Goal: Transaction & Acquisition: Purchase product/service

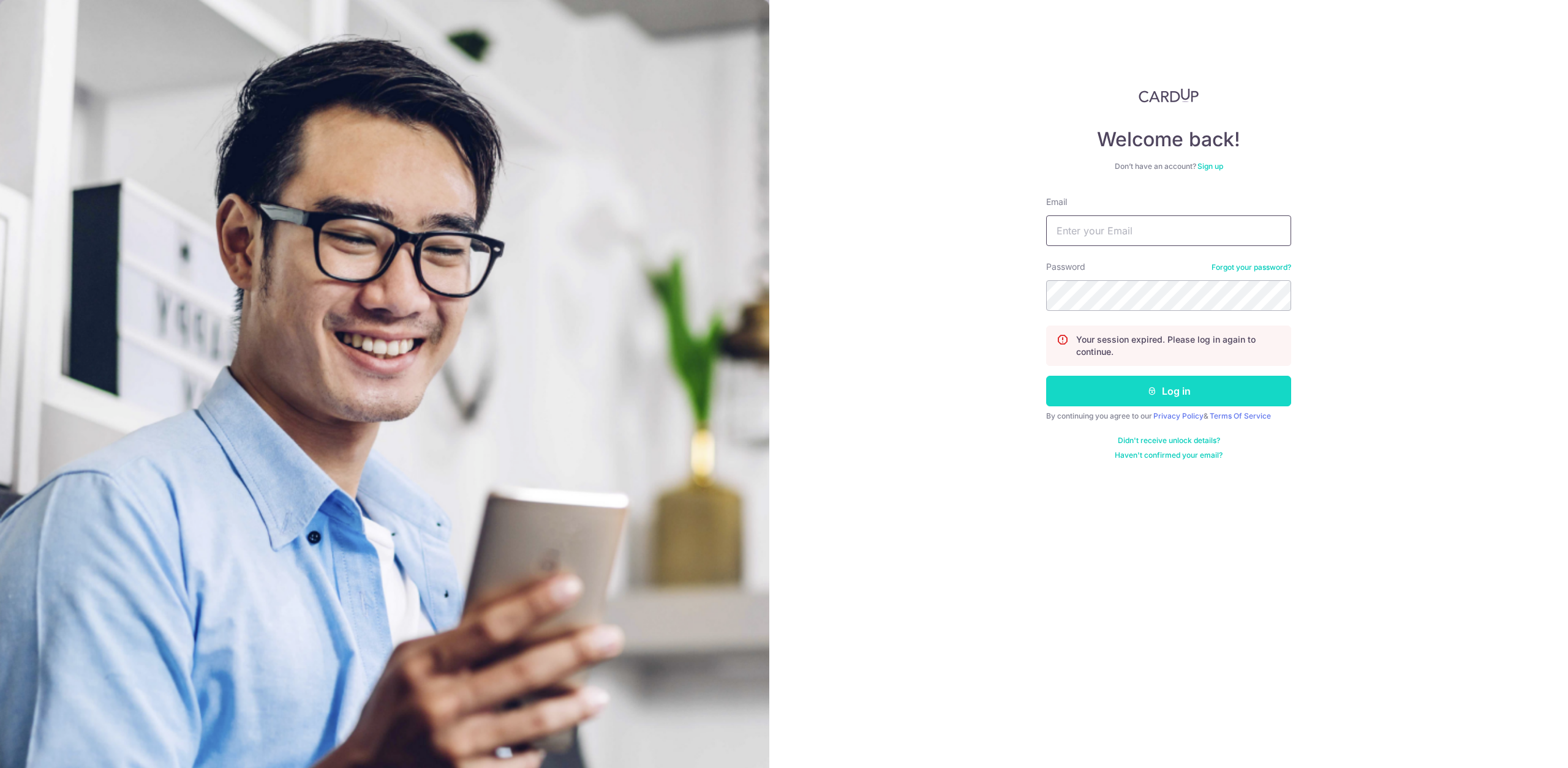
type input "hello@c71.sg"
click at [1221, 400] on button "Log in" at bounding box center [1168, 391] width 245 height 31
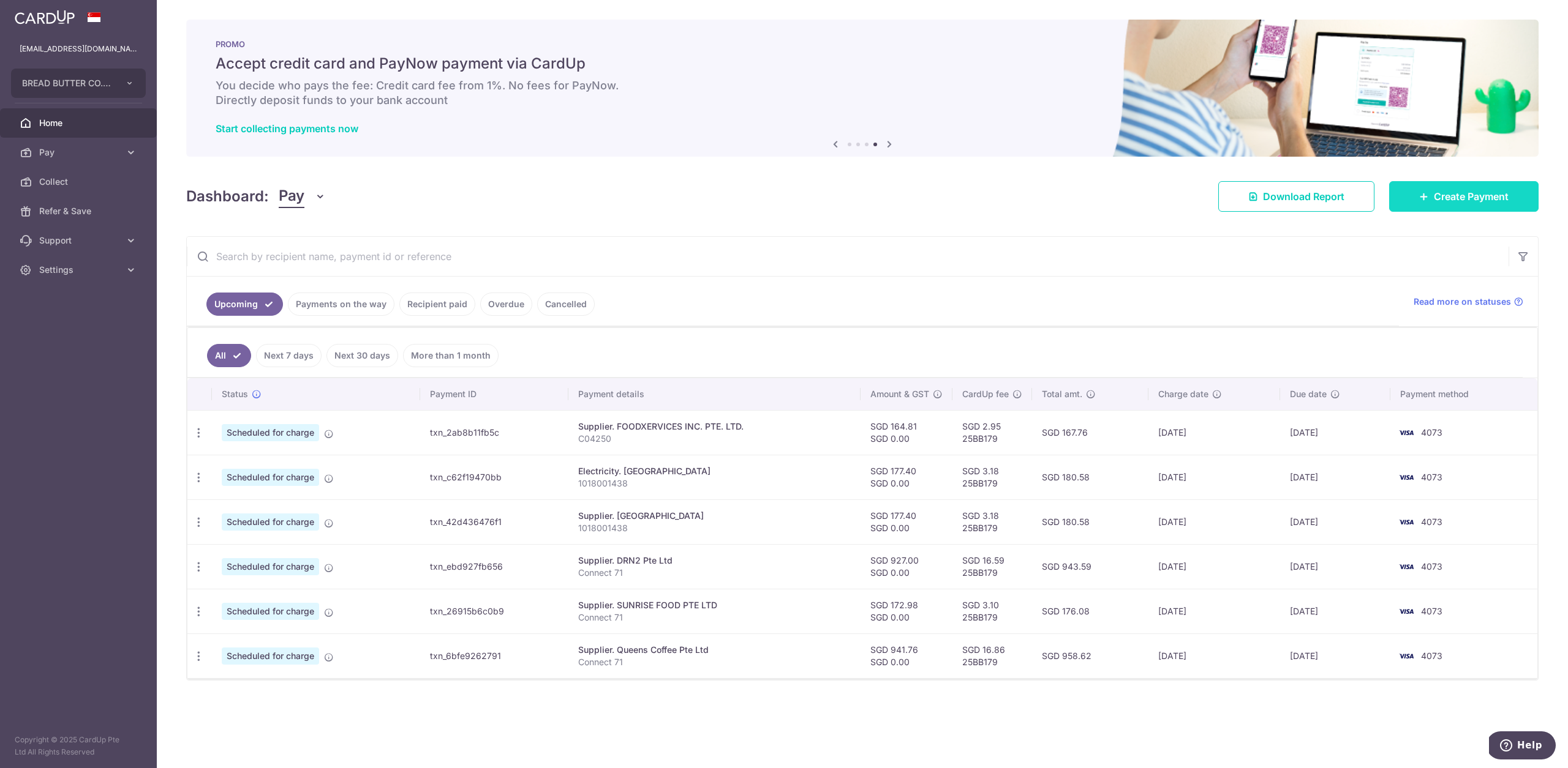
click at [1443, 202] on span "Create Payment" at bounding box center [1471, 196] width 74 height 15
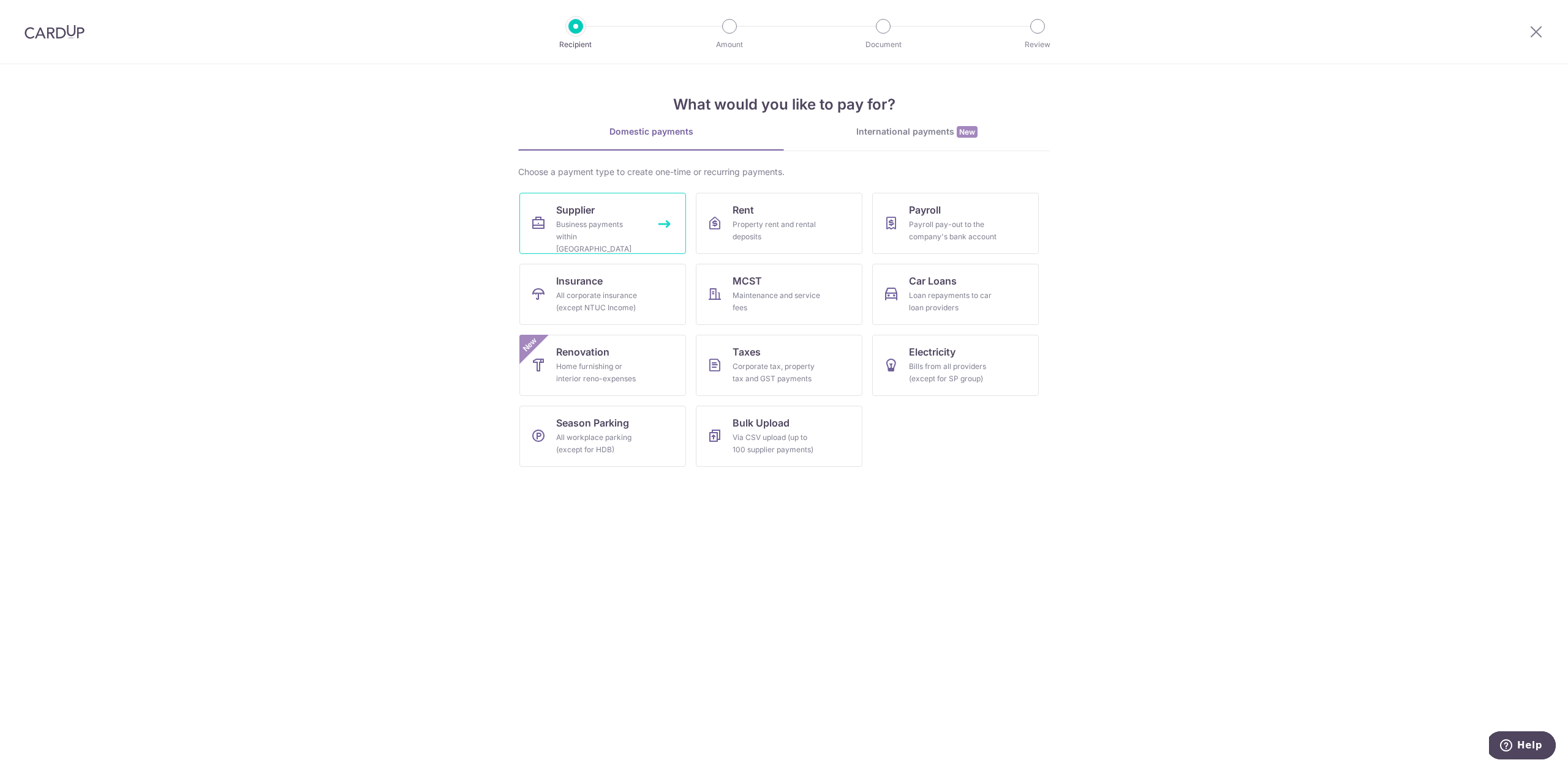
click at [576, 232] on div "Business payments within Singapore" at bounding box center [600, 237] width 88 height 37
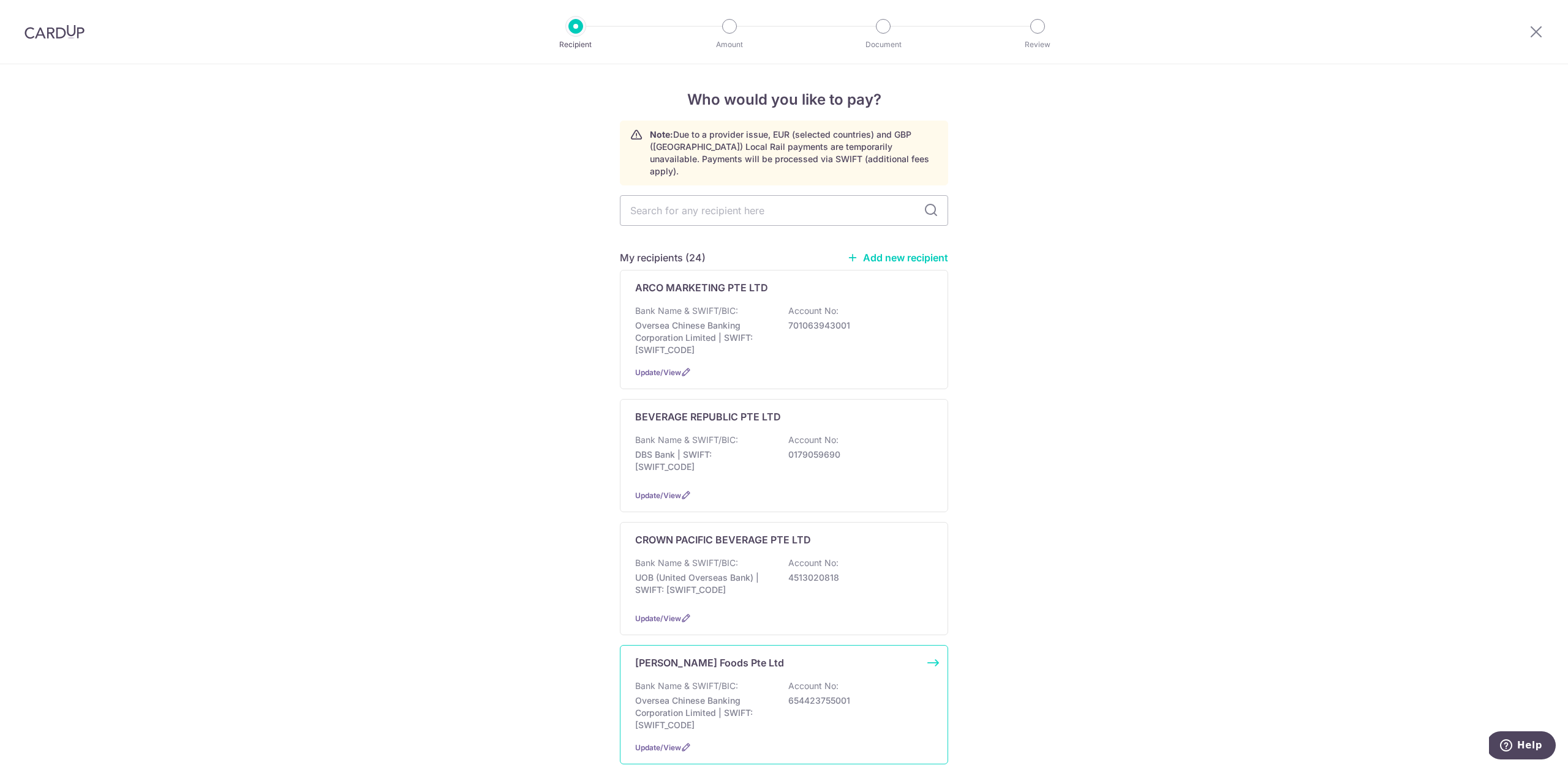
click at [723, 680] on p "Bank Name & SWIFT/BIC:" at bounding box center [687, 686] width 103 height 12
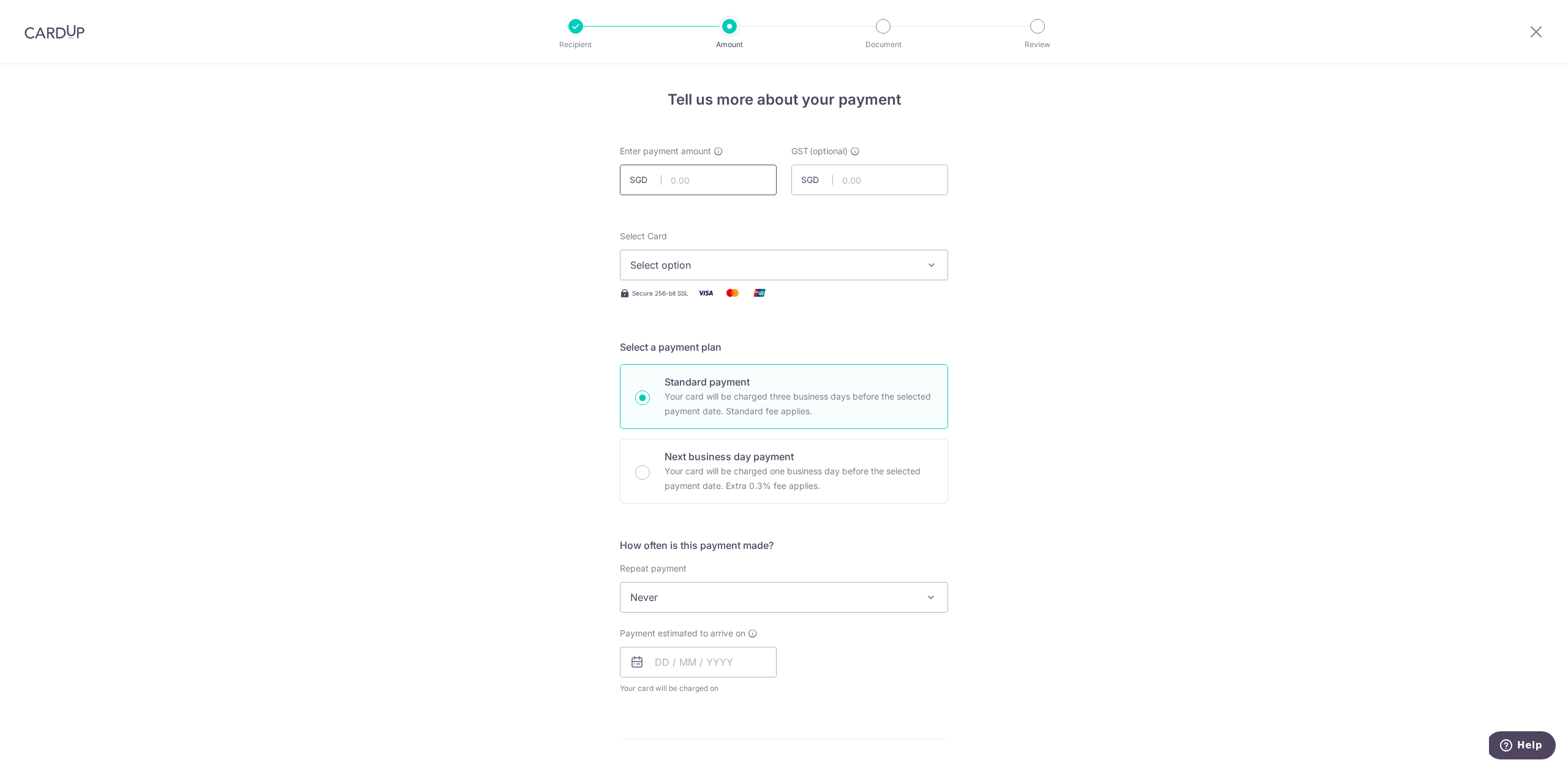
click at [694, 187] on input "text" at bounding box center [698, 180] width 157 height 31
type input "796.58"
click at [1117, 295] on div "Tell us more about your payment Enter payment amount SGD 796.58 796.58 GST (opt…" at bounding box center [784, 659] width 1568 height 1189
drag, startPoint x: 786, startPoint y: 256, endPoint x: 786, endPoint y: 267, distance: 11.0
click at [786, 256] on button "Select option" at bounding box center [784, 265] width 328 height 31
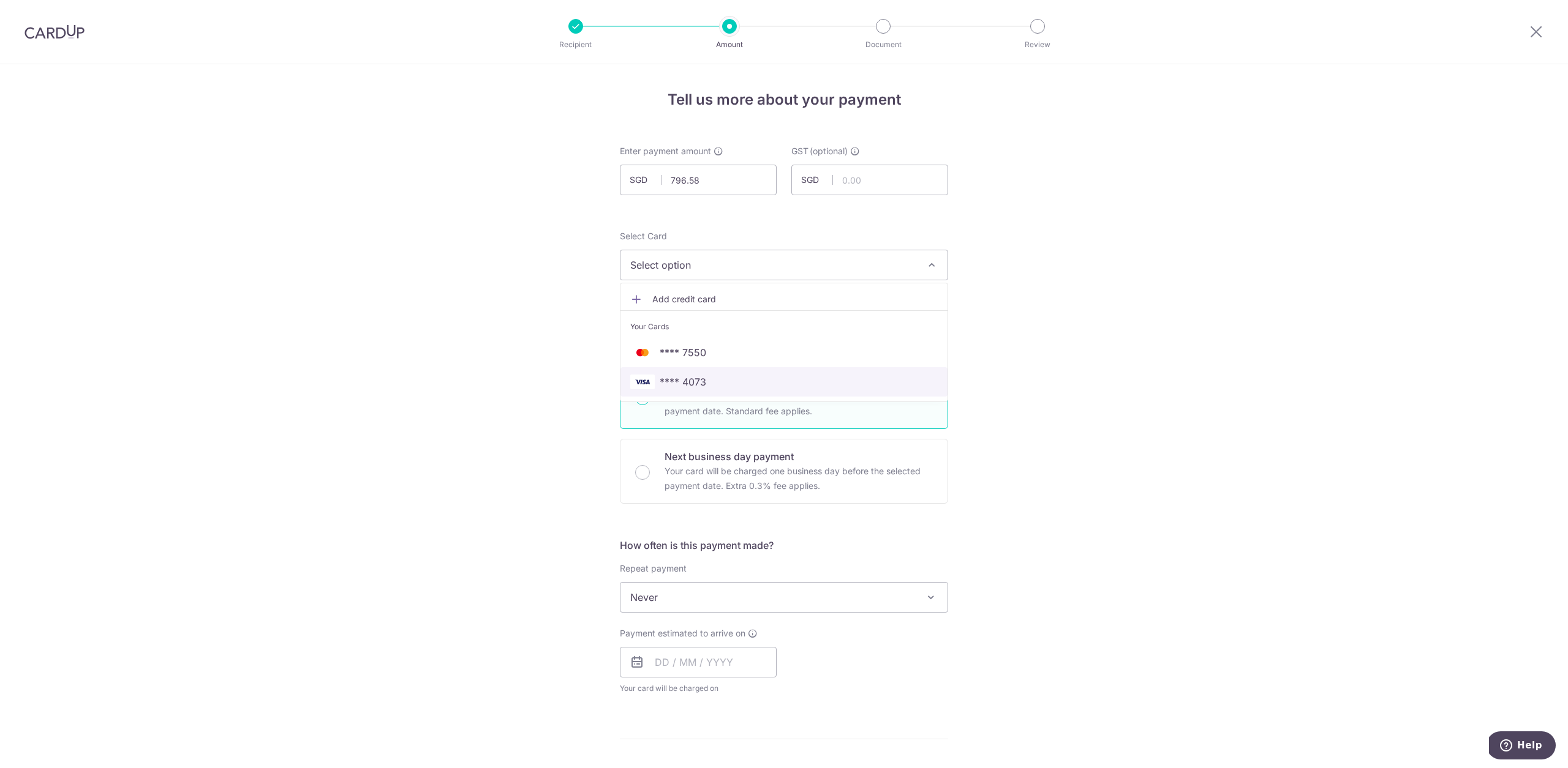
click at [773, 381] on span "**** 4073" at bounding box center [784, 382] width 307 height 15
click at [748, 595] on span "Never" at bounding box center [784, 597] width 327 height 29
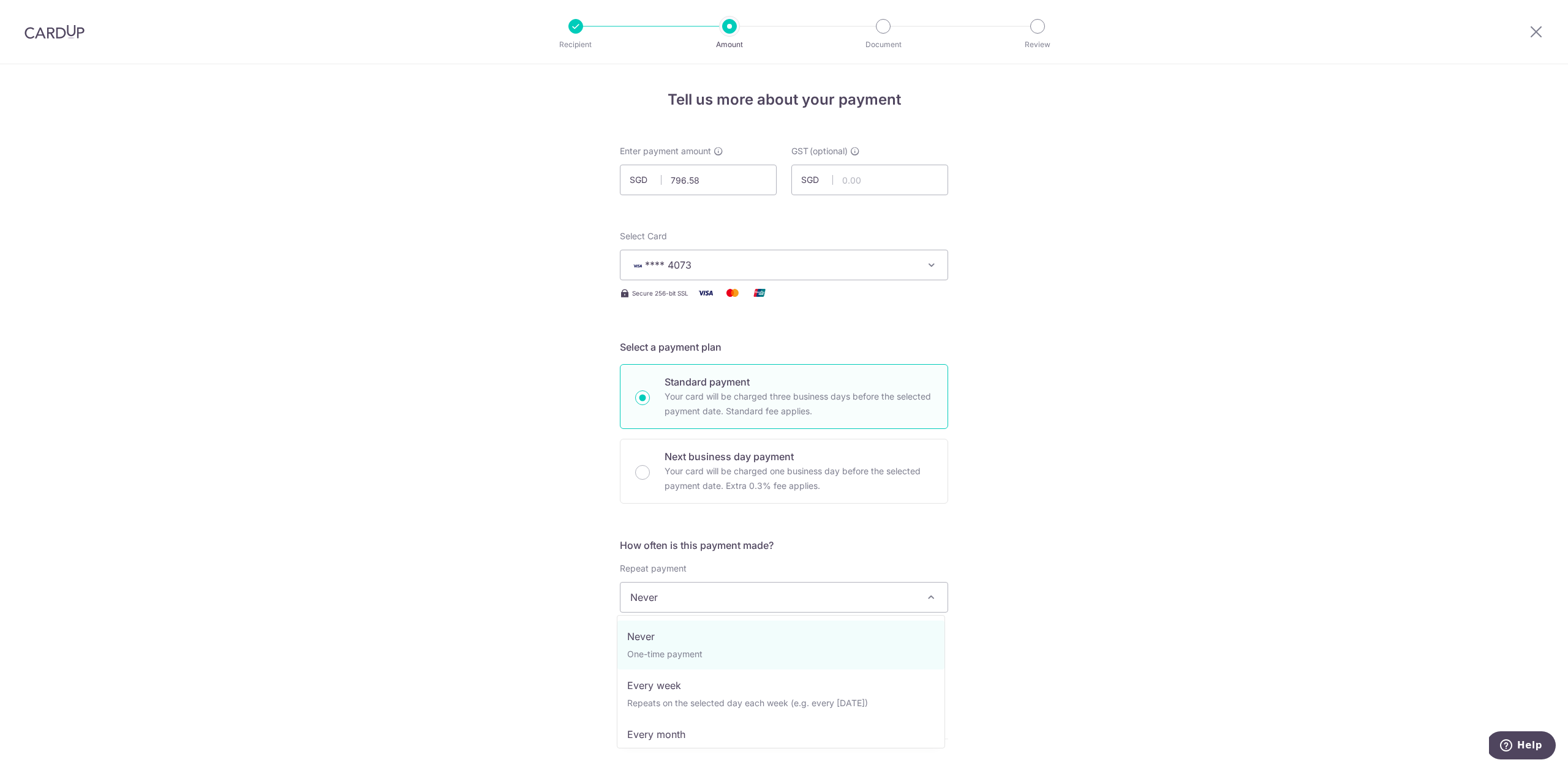
click at [971, 541] on div "Tell us more about your payment Enter payment amount SGD 796.58 796.58 GST (opt…" at bounding box center [784, 659] width 1568 height 1189
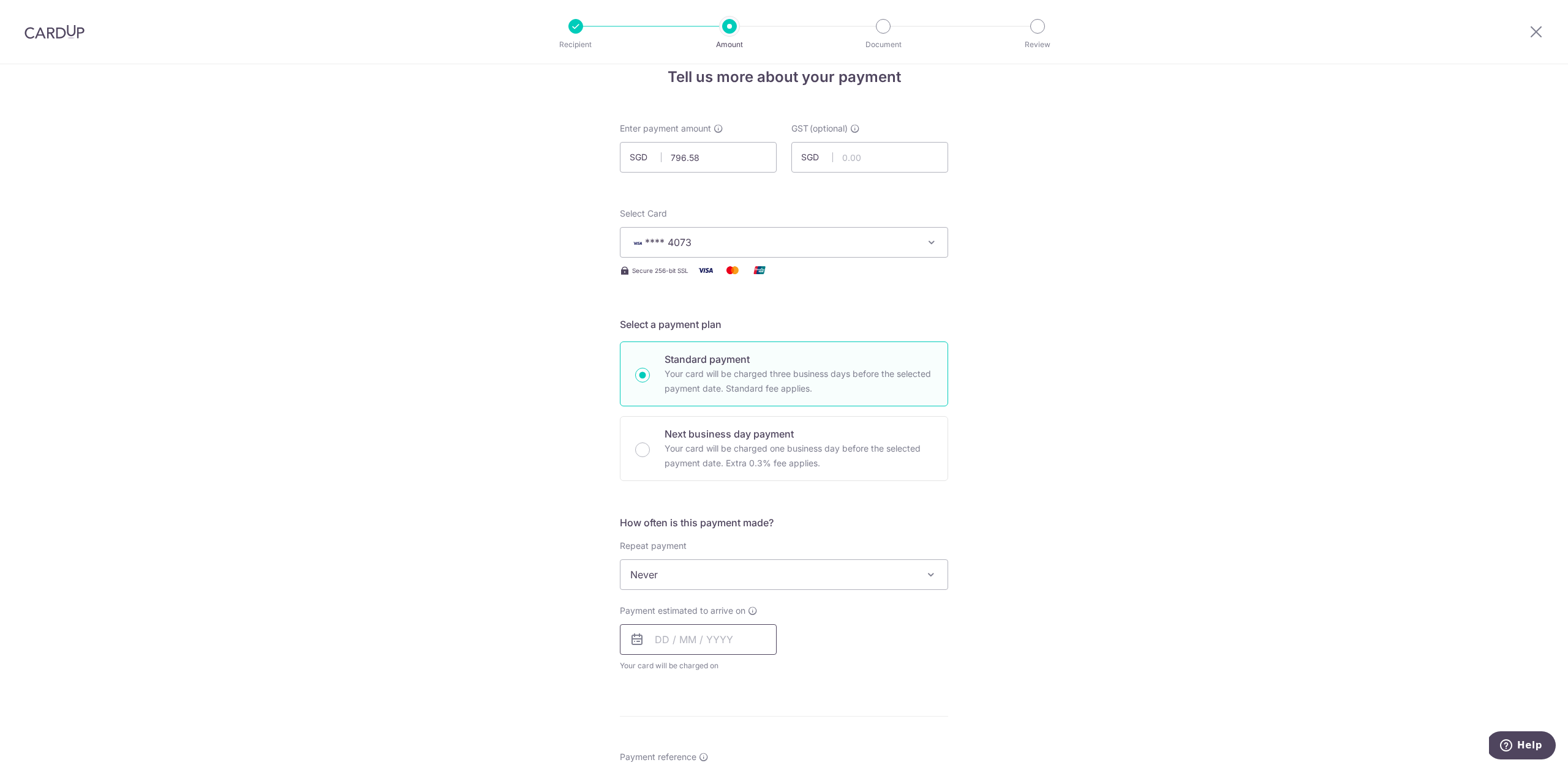
click at [728, 638] on input "text" at bounding box center [698, 639] width 157 height 31
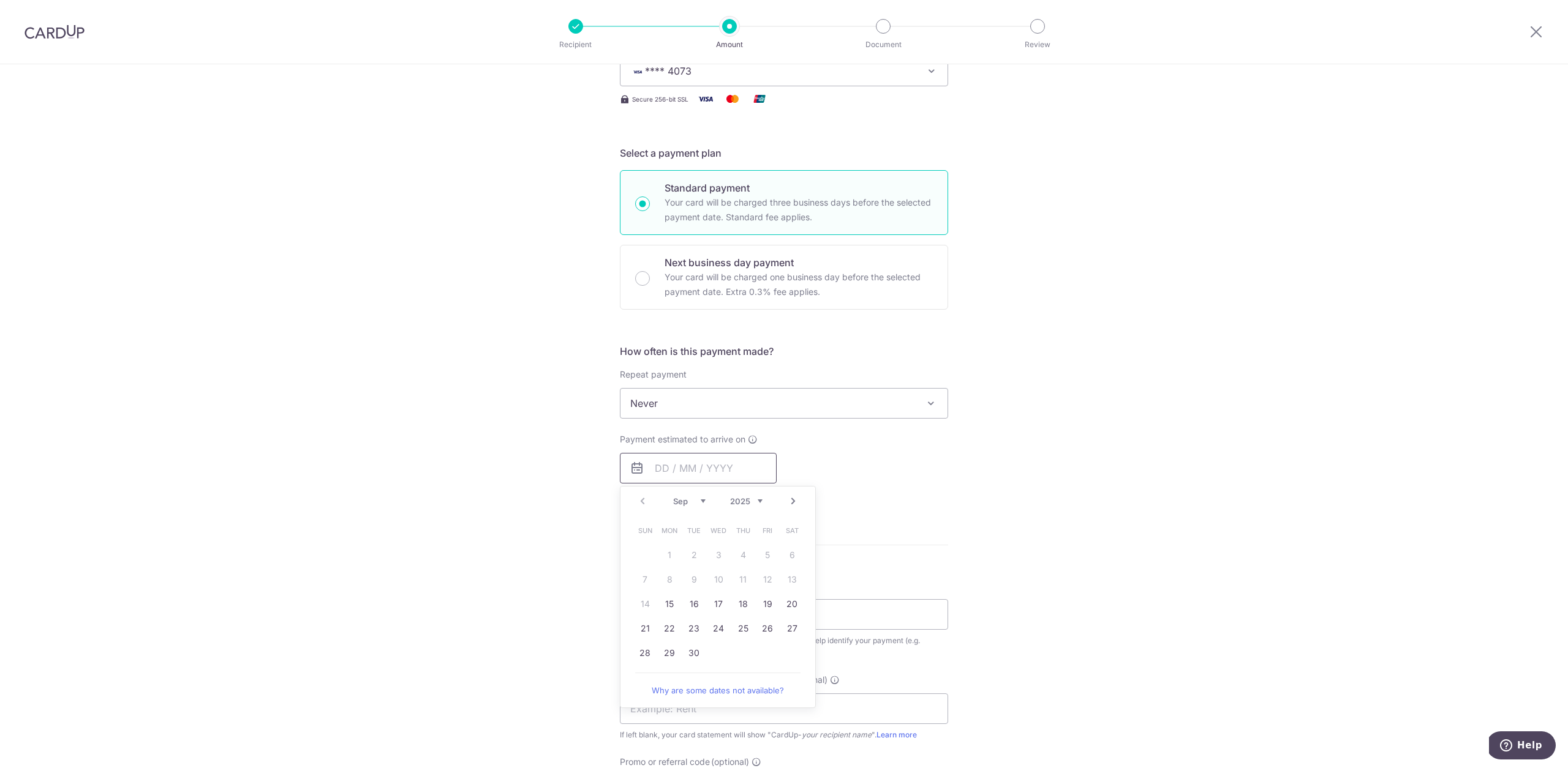
scroll to position [396, 0]
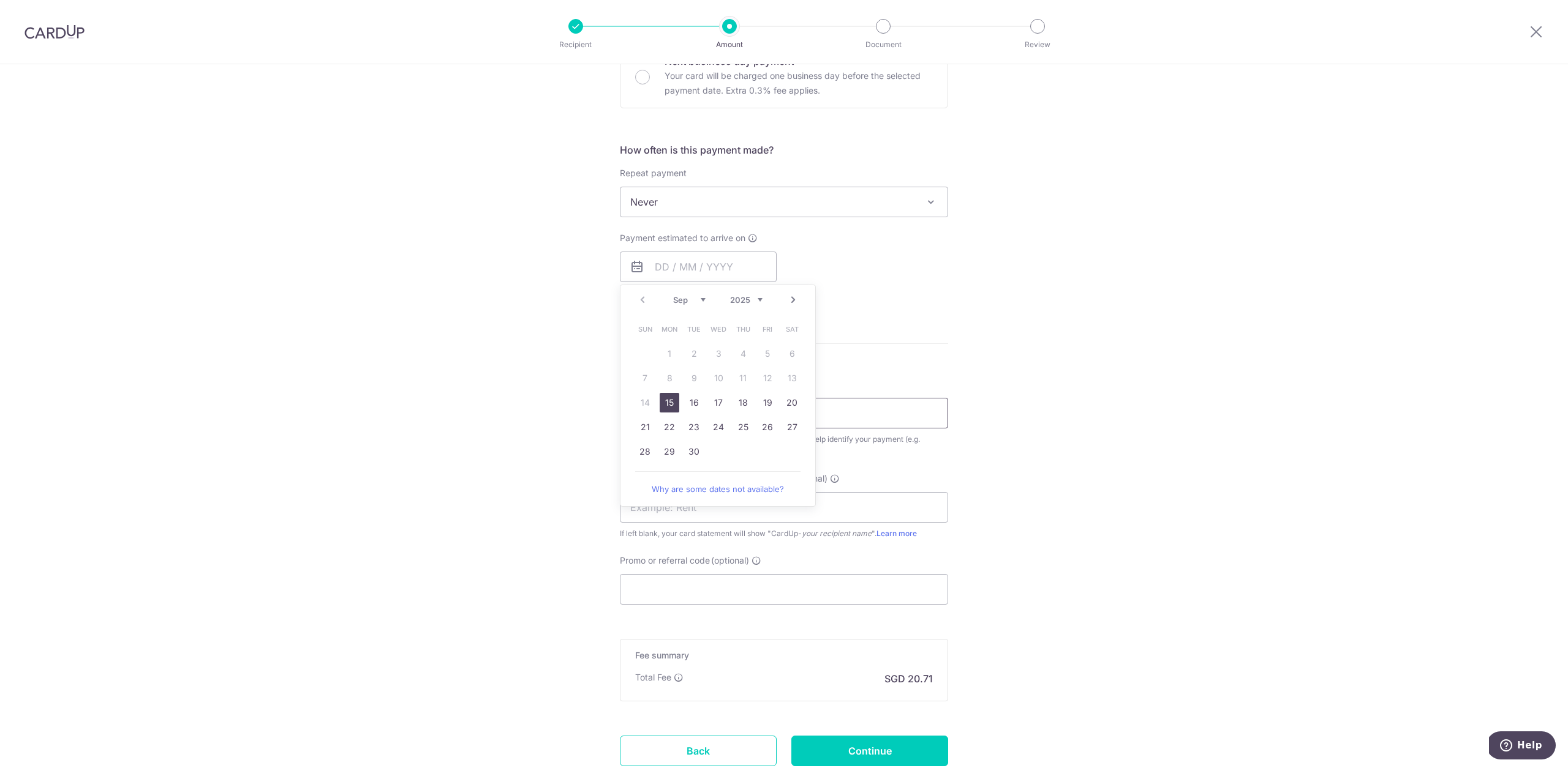
click at [668, 401] on link "15" at bounding box center [669, 403] width 20 height 20
type input "15/09/2025"
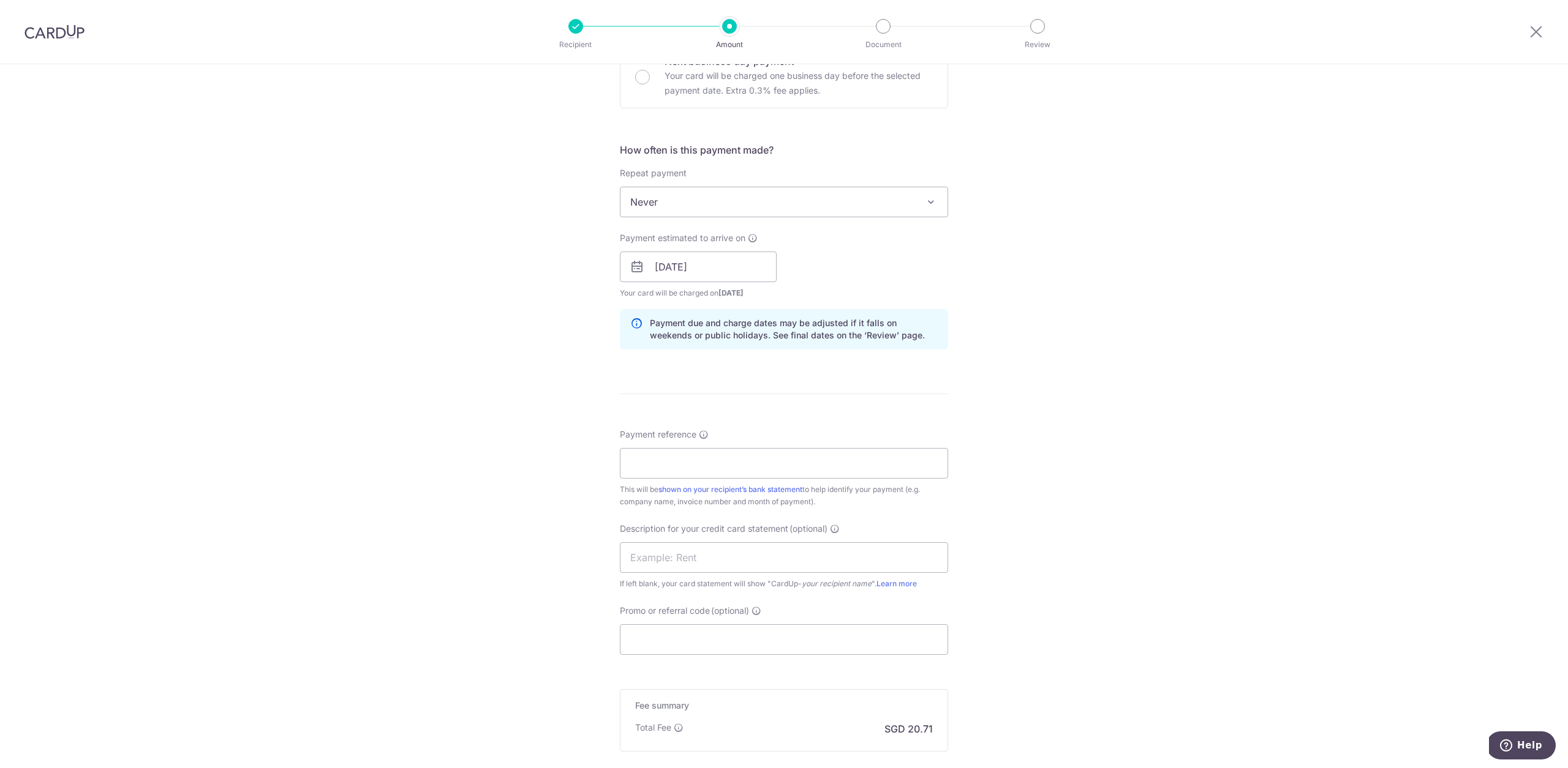
click at [945, 430] on div "Tell us more about your payment Enter payment amount SGD 796.58 796.58 GST (opt…" at bounding box center [784, 288] width 1568 height 1239
click at [780, 470] on input "Payment reference" at bounding box center [784, 463] width 328 height 31
click at [747, 555] on input "text" at bounding box center [784, 557] width 328 height 31
click at [748, 463] on input "BREAD N BUTTER CO PTE LTD" at bounding box center [784, 463] width 328 height 31
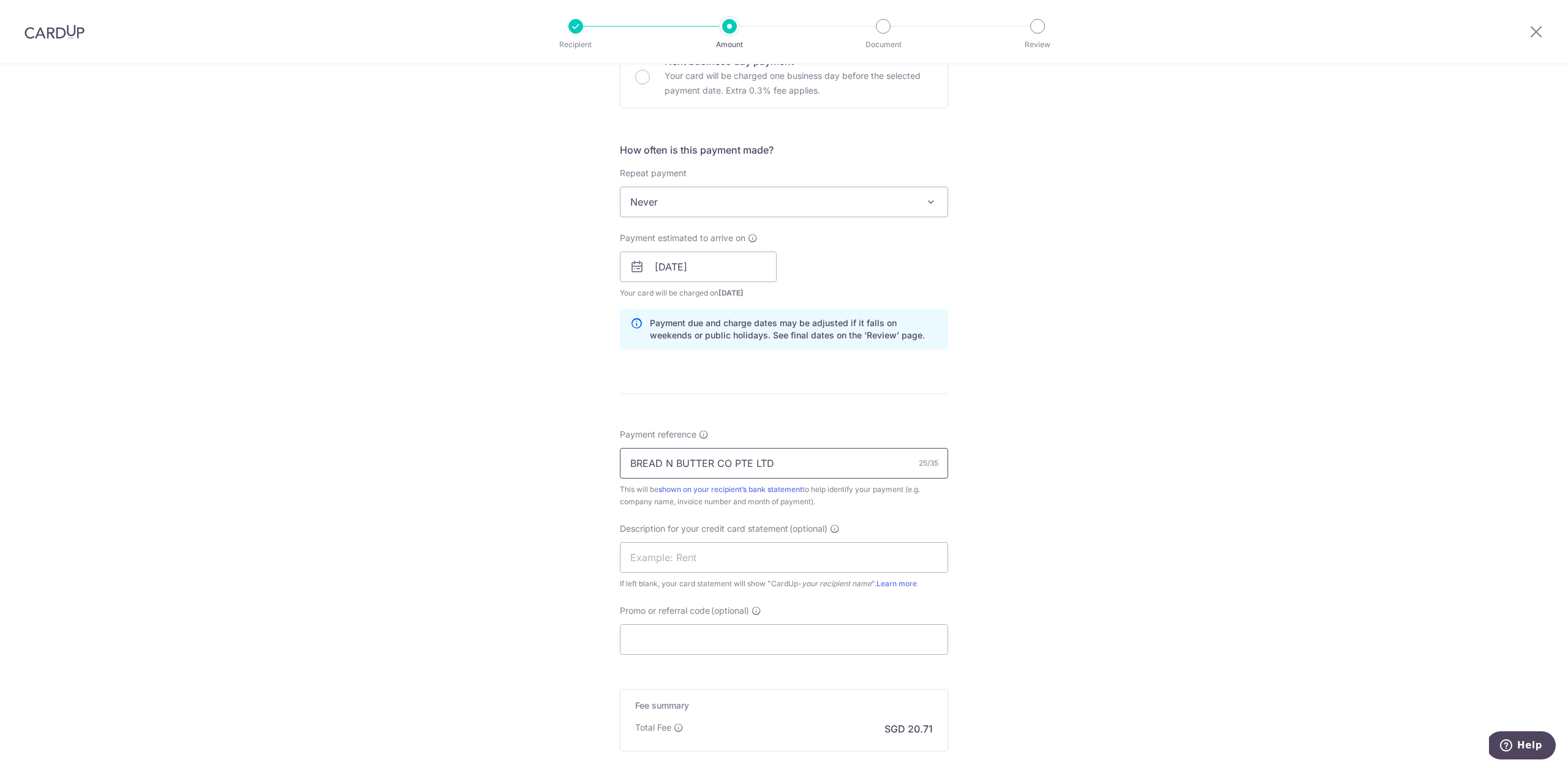
click at [748, 463] on input "BREAD N BUTTER CO PTE LTD" at bounding box center [784, 463] width 328 height 31
type input "Connect 71"
click at [714, 568] on input "text" at bounding box center [784, 557] width 328 height 31
click button "Add Card" at bounding box center [0, 0] width 0 height 0
type input "CS TAY"
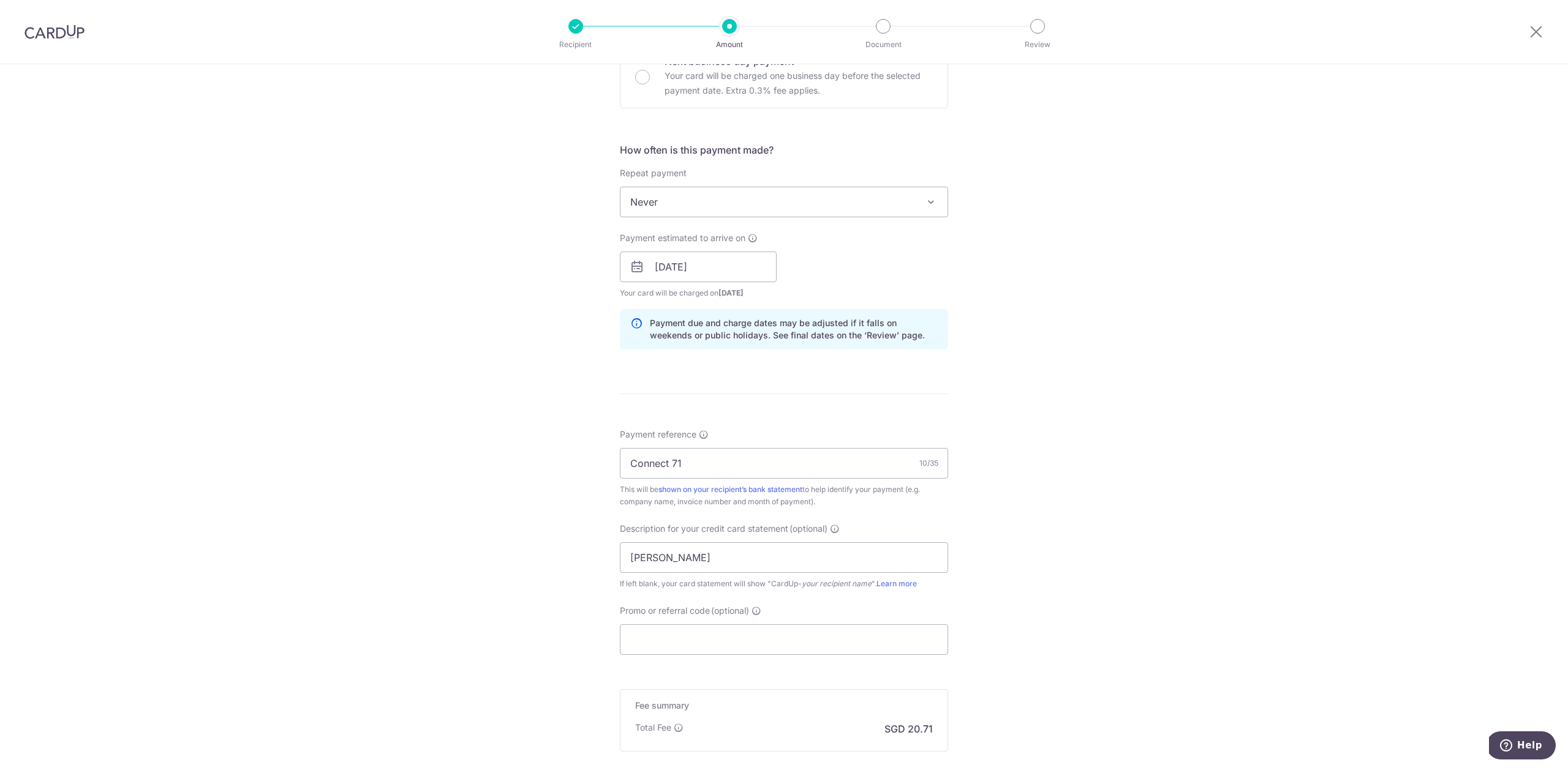
click at [777, 620] on div "Promo or referral code (optional) The discounted fee will be shown on the revie…" at bounding box center [784, 630] width 328 height 50
click at [768, 645] on input "Promo or referral code (optional)" at bounding box center [784, 639] width 328 height 31
paste input "25BB179"
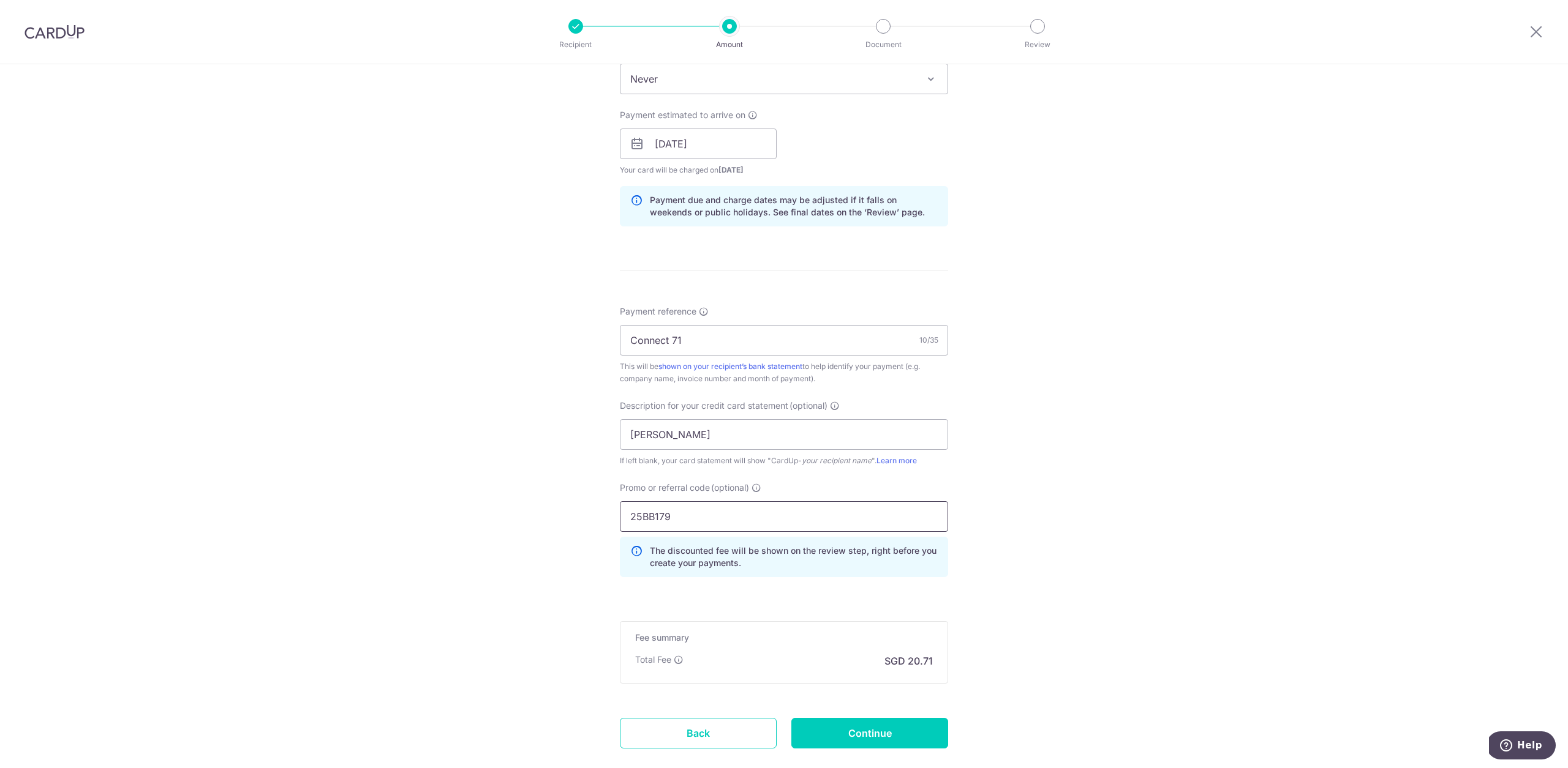
scroll to position [590, 0]
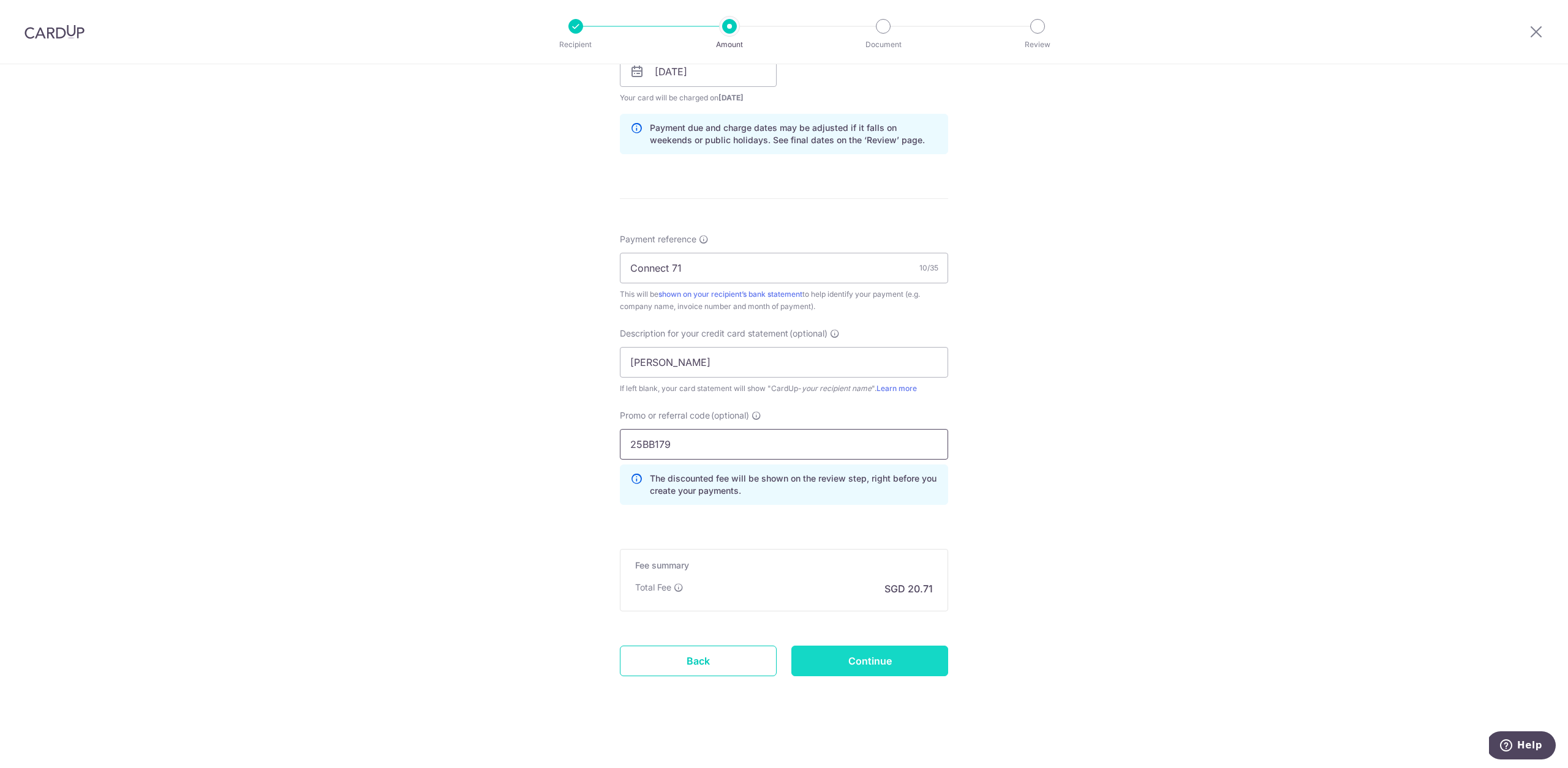
type input "25BB179"
click at [866, 667] on input "Continue" at bounding box center [870, 661] width 157 height 31
type input "Create Schedule"
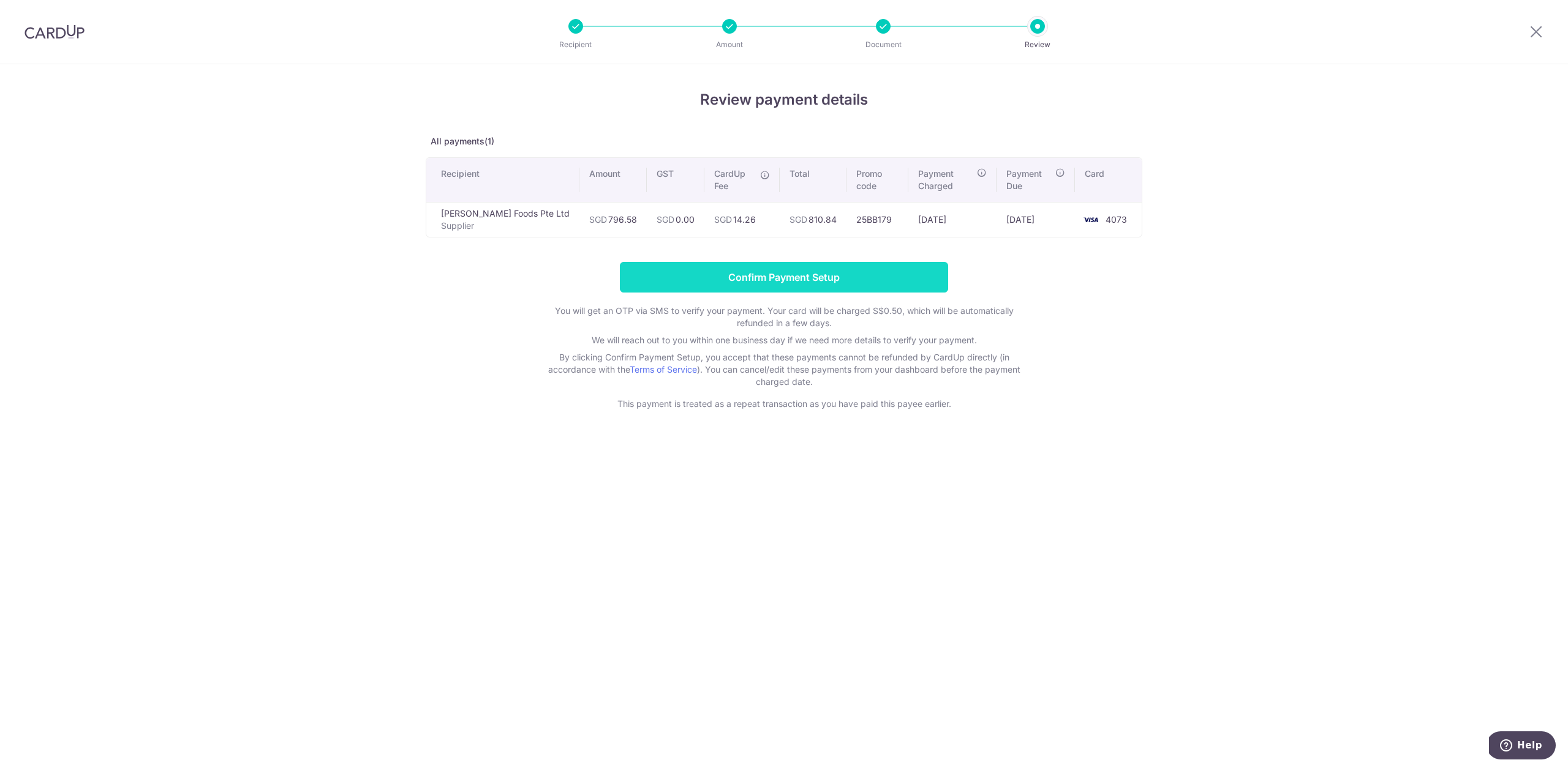
click at [843, 277] on input "Confirm Payment Setup" at bounding box center [784, 277] width 328 height 31
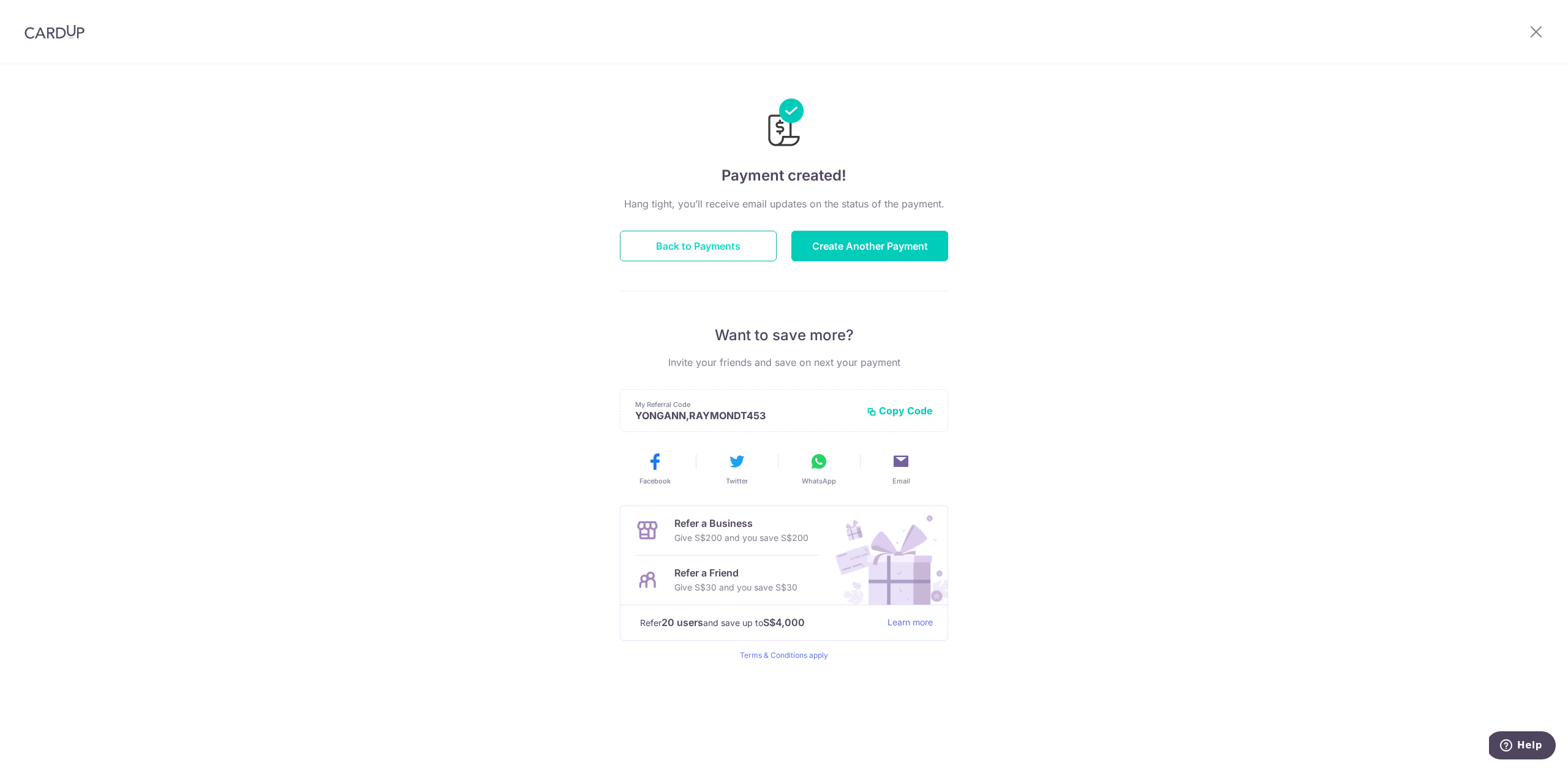
click at [721, 244] on button "Back to Payments" at bounding box center [698, 246] width 157 height 31
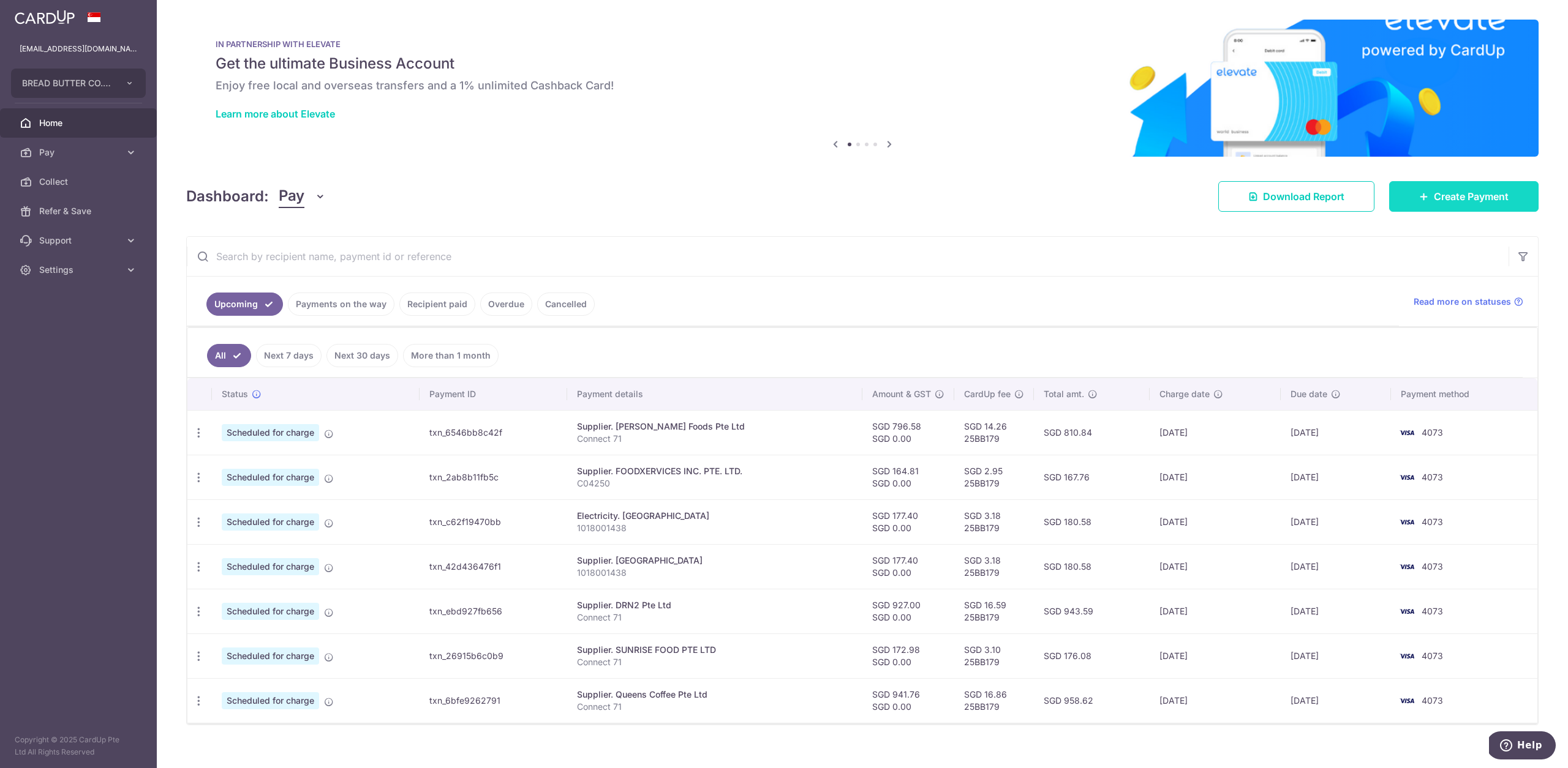
click at [1462, 202] on span "Create Payment" at bounding box center [1471, 196] width 74 height 15
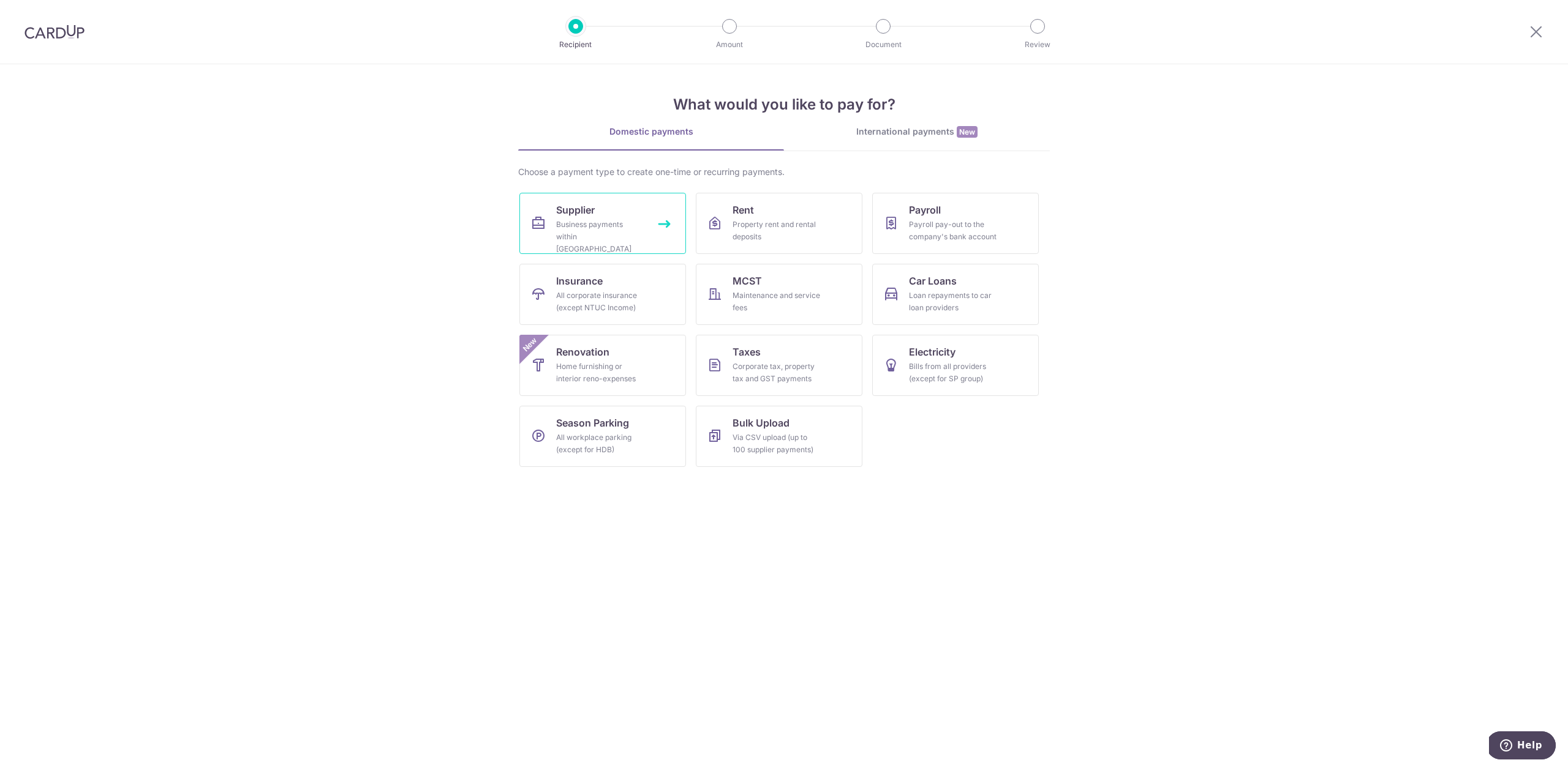
click at [561, 230] on div "Business payments within [GEOGRAPHIC_DATA]" at bounding box center [600, 237] width 88 height 37
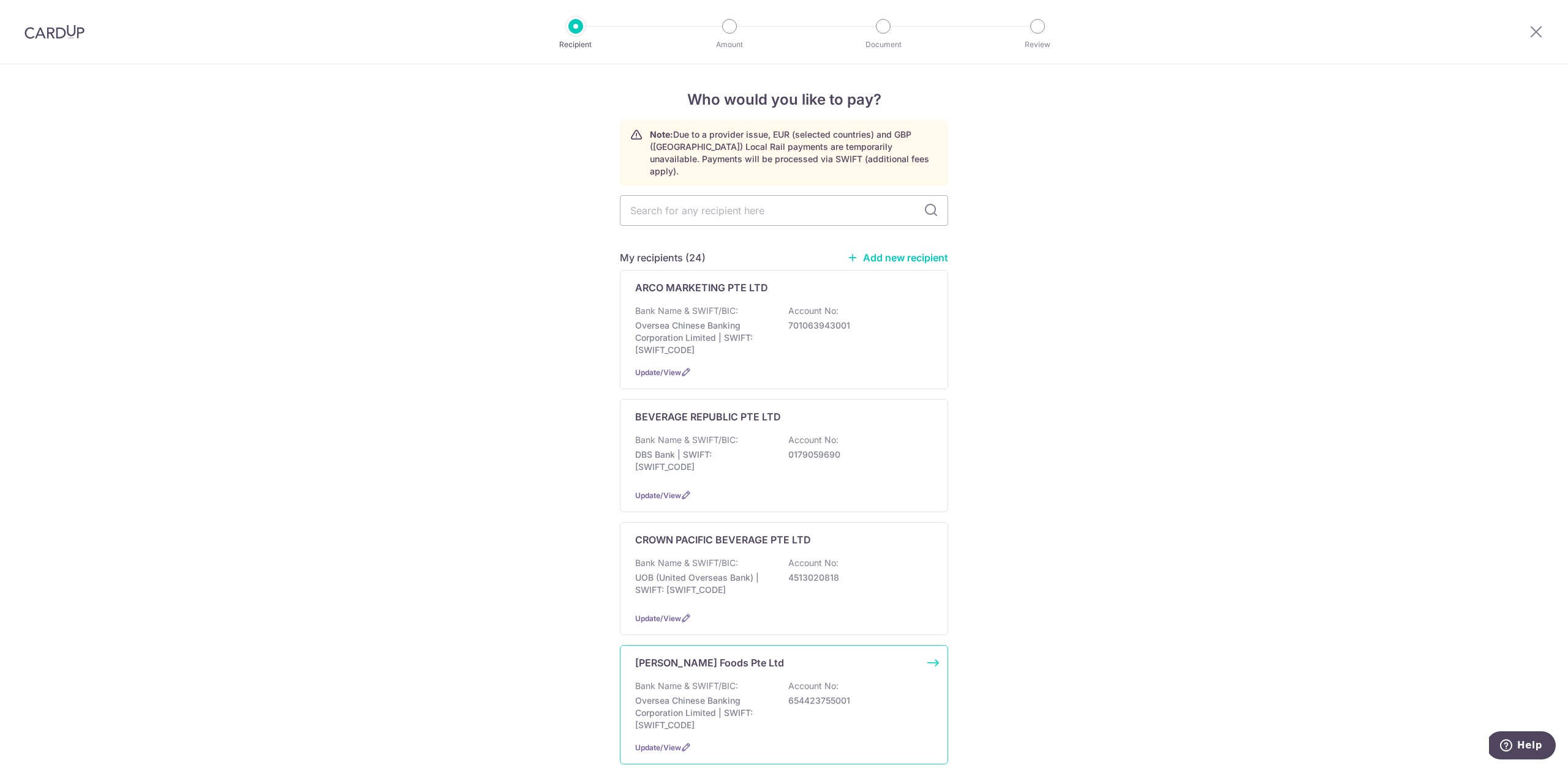
click at [725, 655] on p "CS Tay Foods Pte Ltd" at bounding box center [710, 662] width 149 height 15
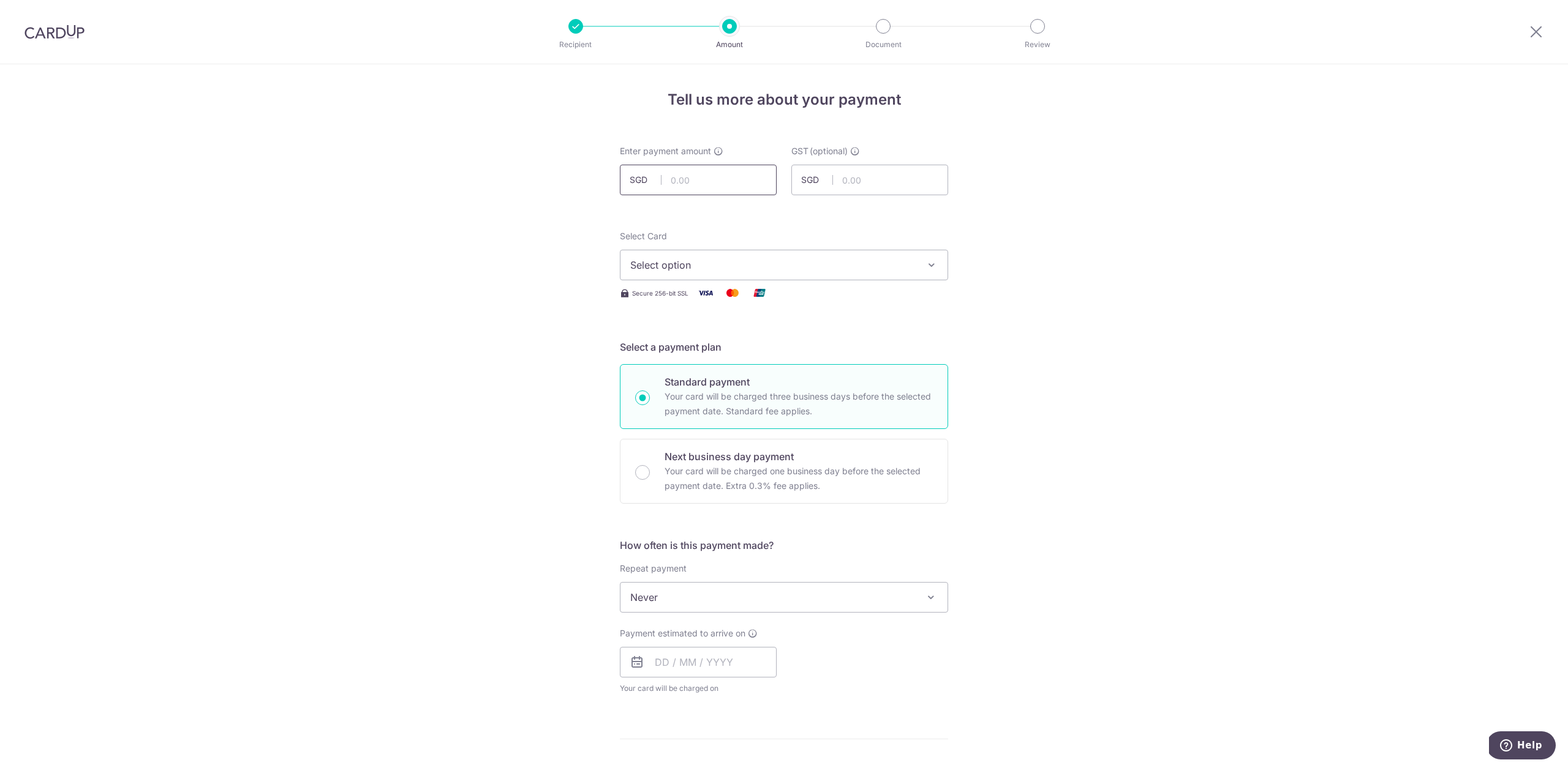
click at [709, 186] on input "text" at bounding box center [698, 180] width 157 height 31
paste input "671.01"
type input "671.01"
click at [723, 273] on button "Select option" at bounding box center [784, 265] width 328 height 31
click at [733, 383] on span "**** 4073" at bounding box center [784, 382] width 307 height 15
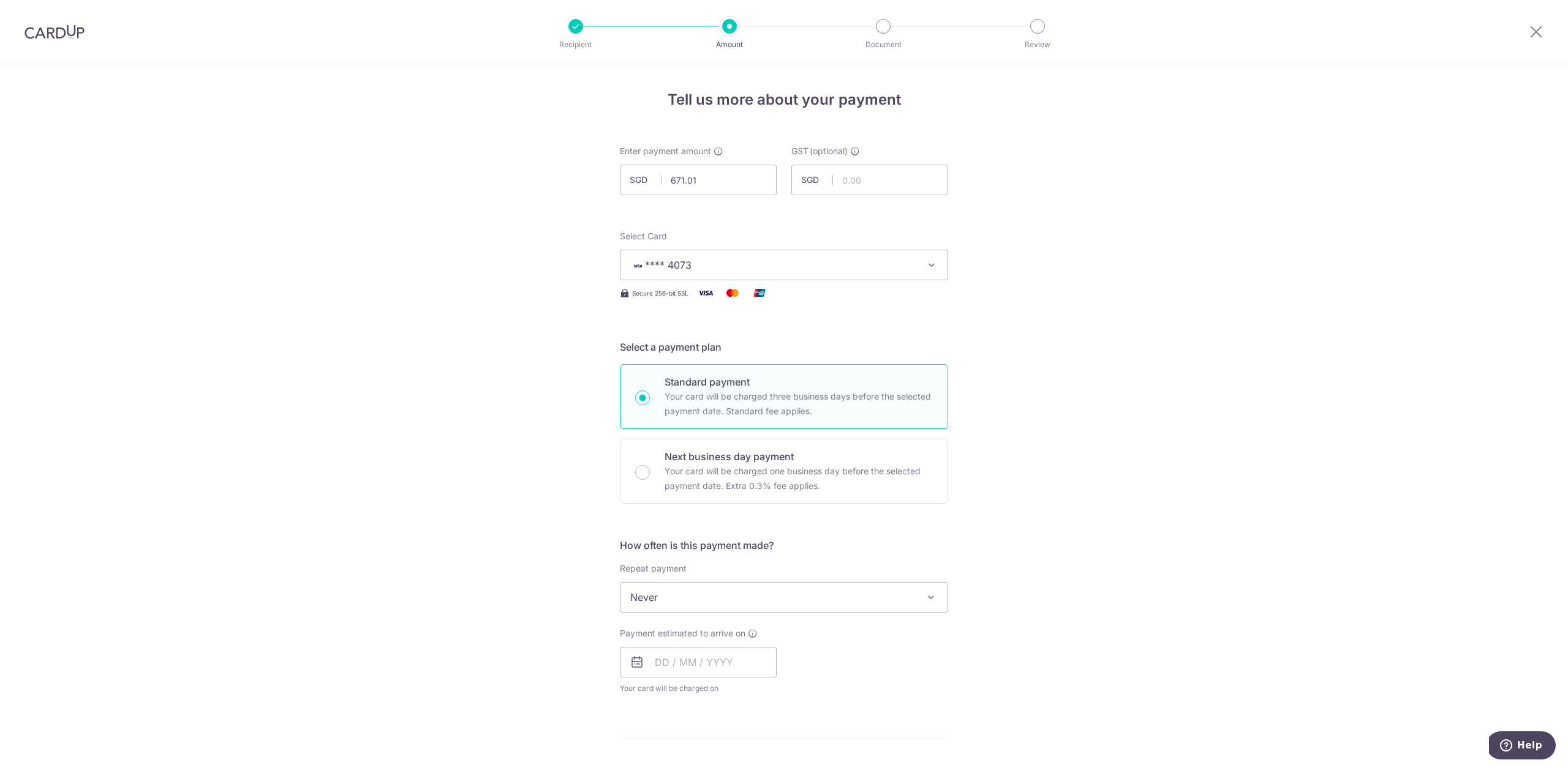
click at [742, 623] on div "How often is this payment made? Repeat payment Never Every week Every month Eve…" at bounding box center [784, 622] width 328 height 167
click at [750, 603] on span "Never" at bounding box center [784, 597] width 327 height 29
click at [1036, 452] on div "Tell us more about your payment Enter payment amount SGD 671.01 671.01 GST (opt…" at bounding box center [784, 659] width 1568 height 1189
click at [742, 669] on input "text" at bounding box center [698, 662] width 157 height 31
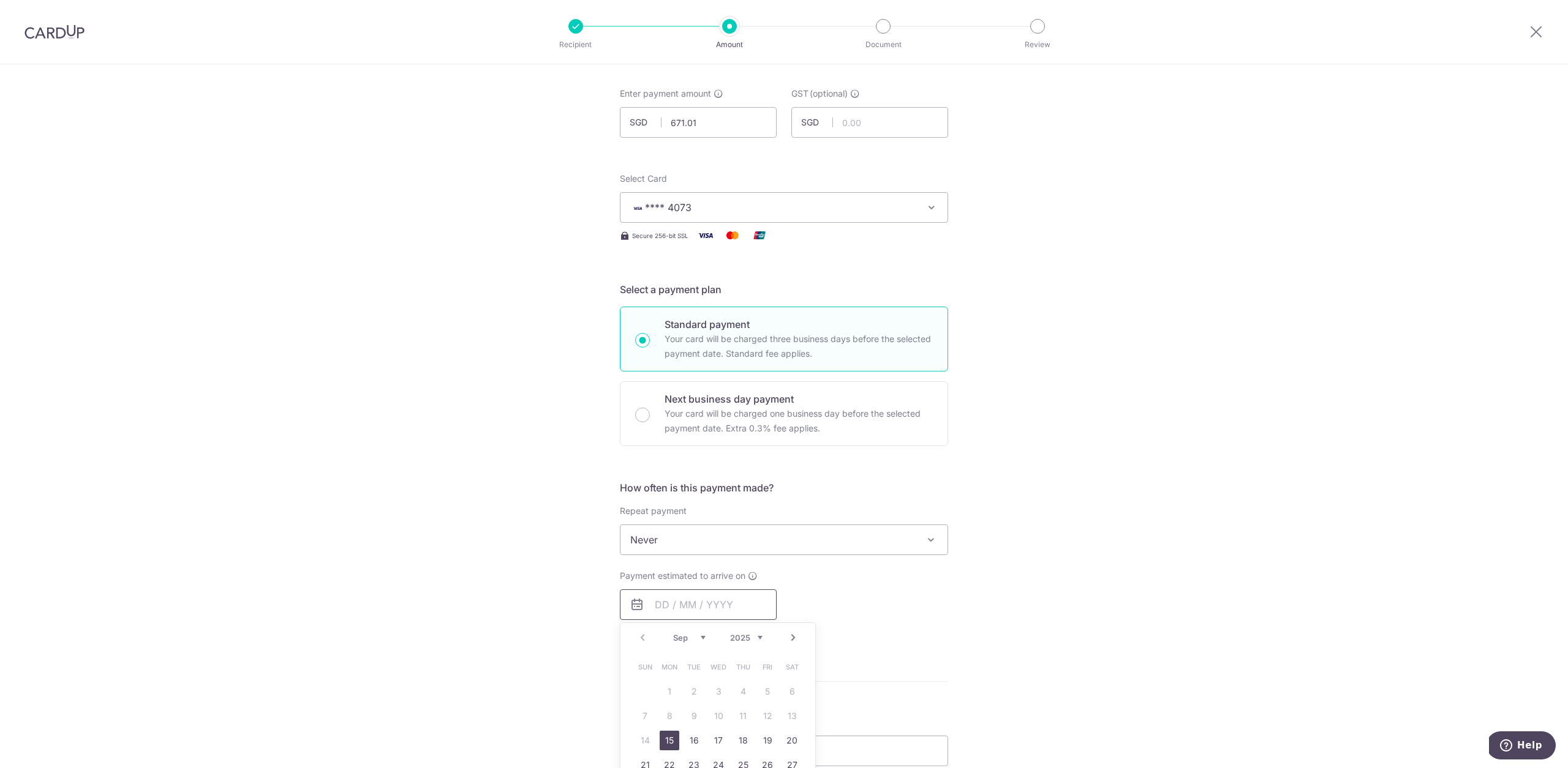
scroll to position [107, 0]
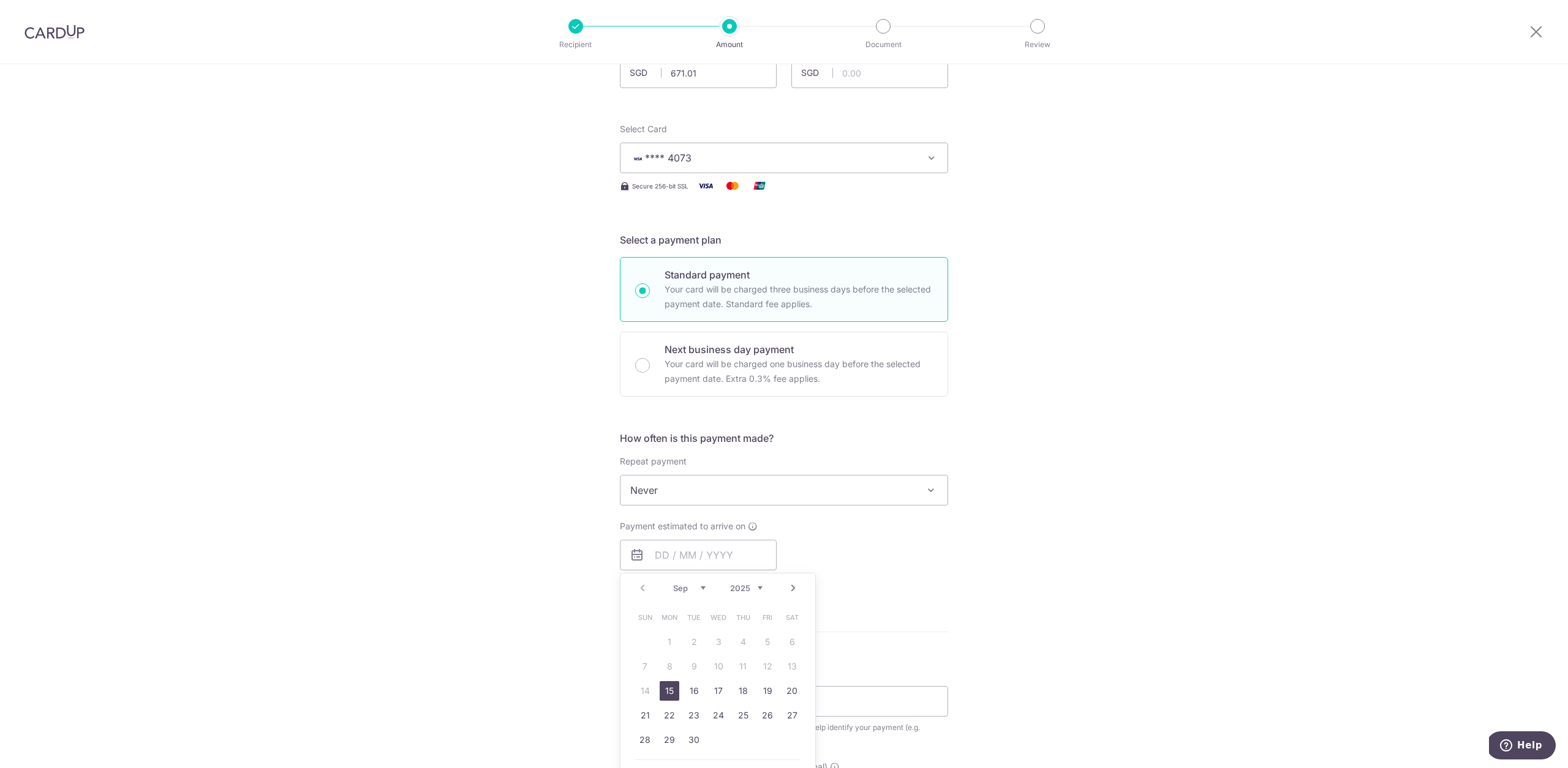
click at [670, 697] on link "15" at bounding box center [669, 691] width 20 height 20
type input "[DATE]"
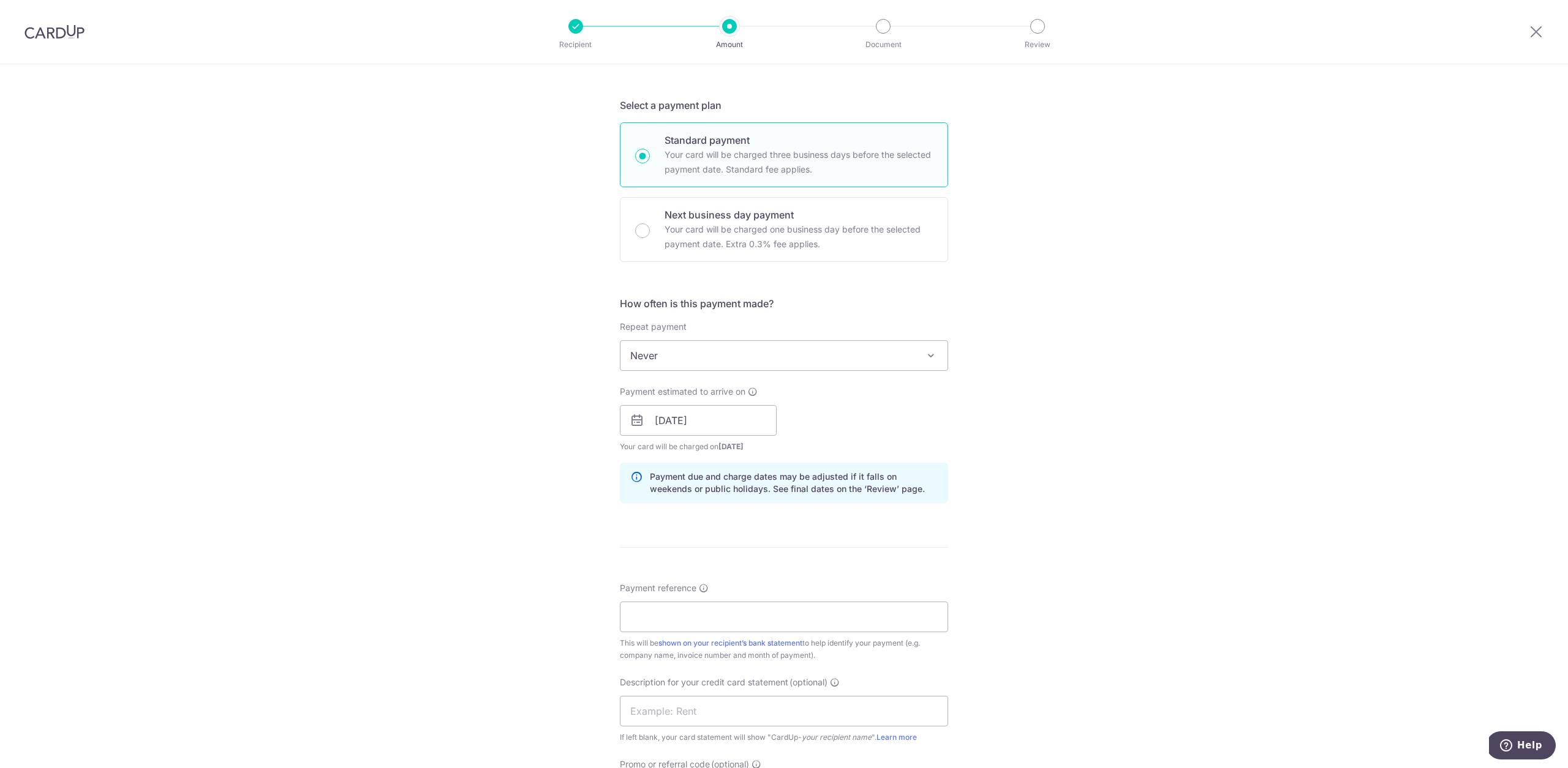
scroll to position [300, 0]
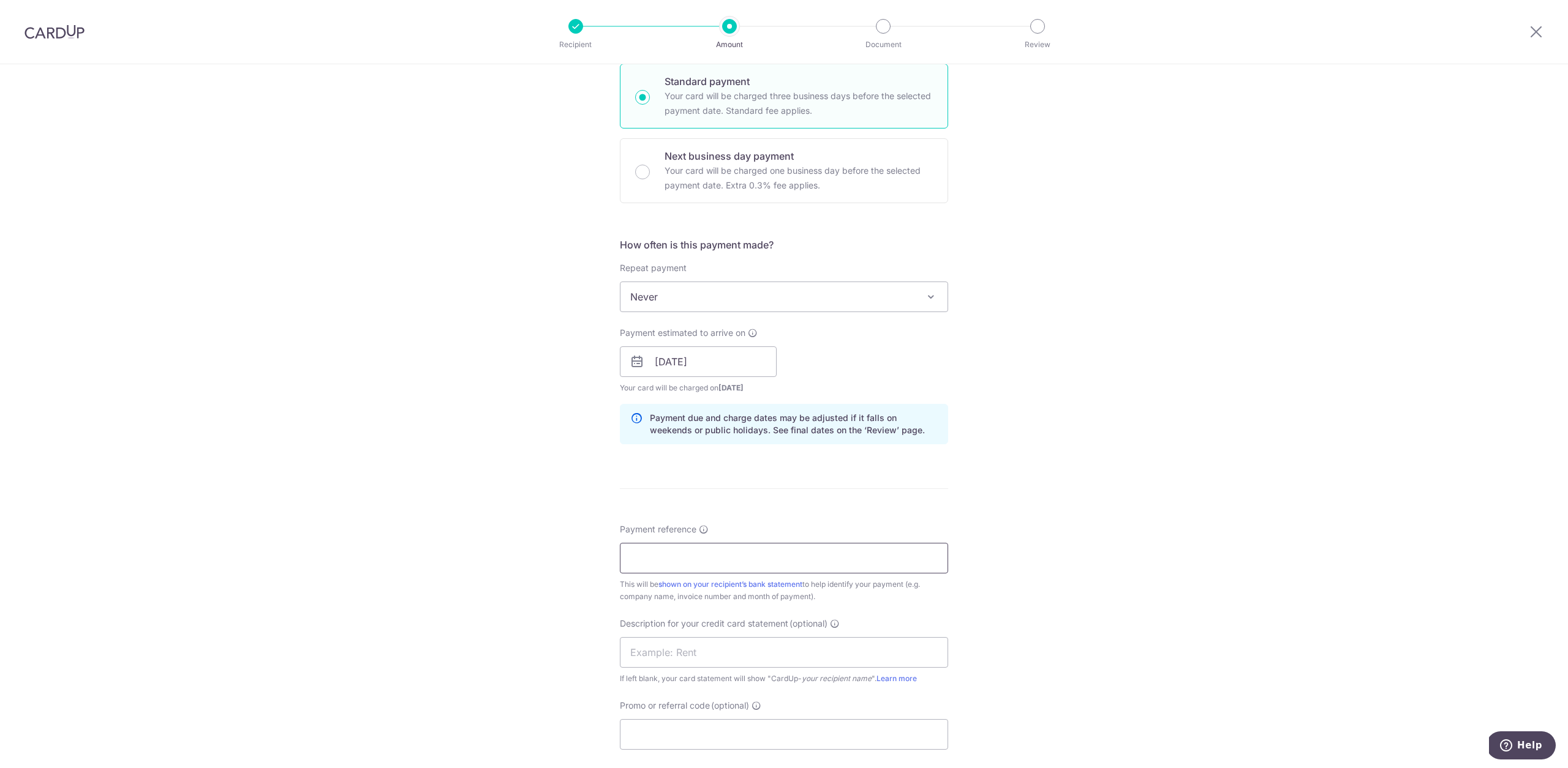
click at [820, 563] on input "Payment reference" at bounding box center [784, 558] width 328 height 31
type input "Connect 71"
click at [752, 655] on input "text" at bounding box center [784, 653] width 328 height 31
type input "CS TAY"
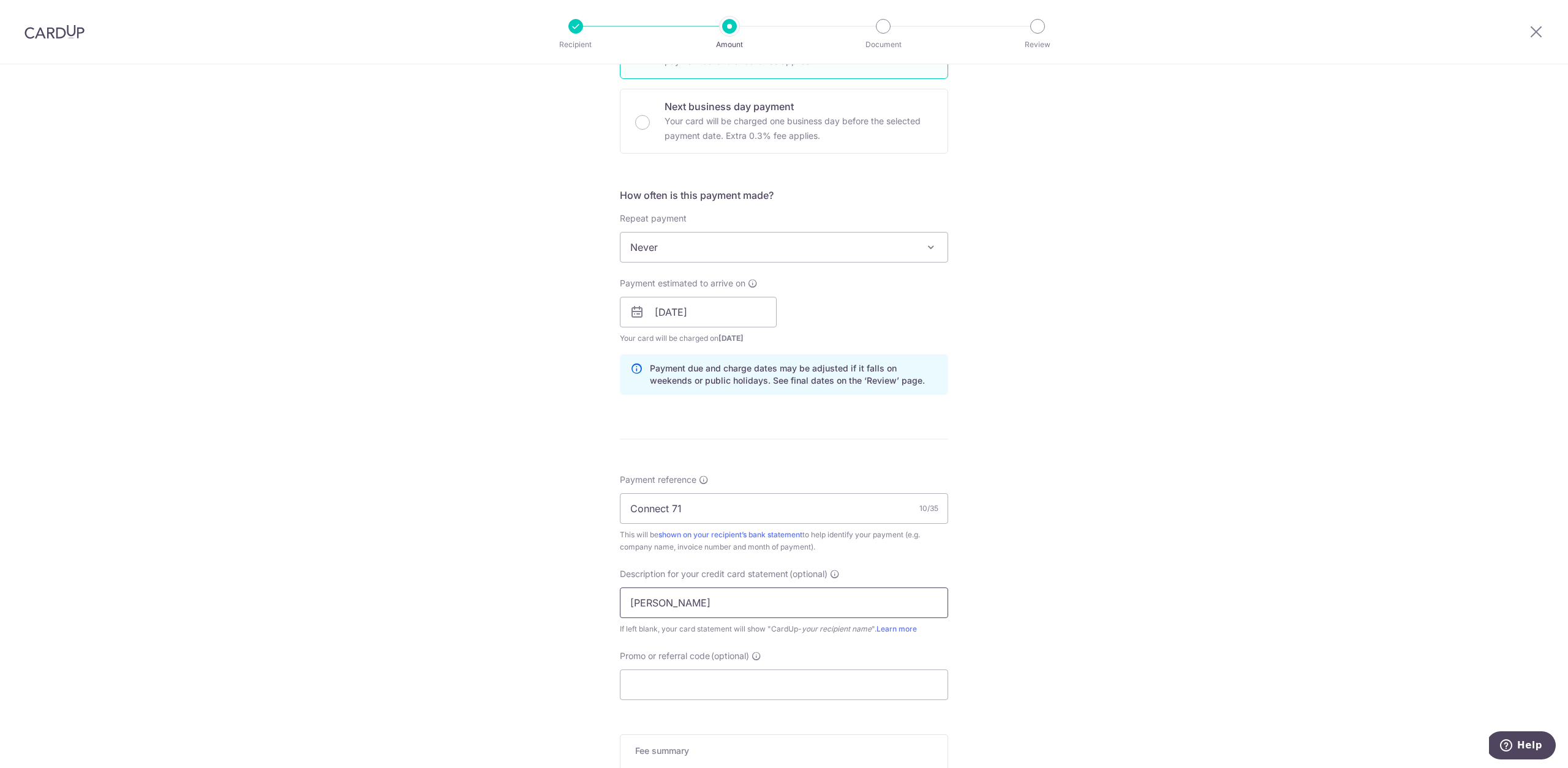
scroll to position [403, 0]
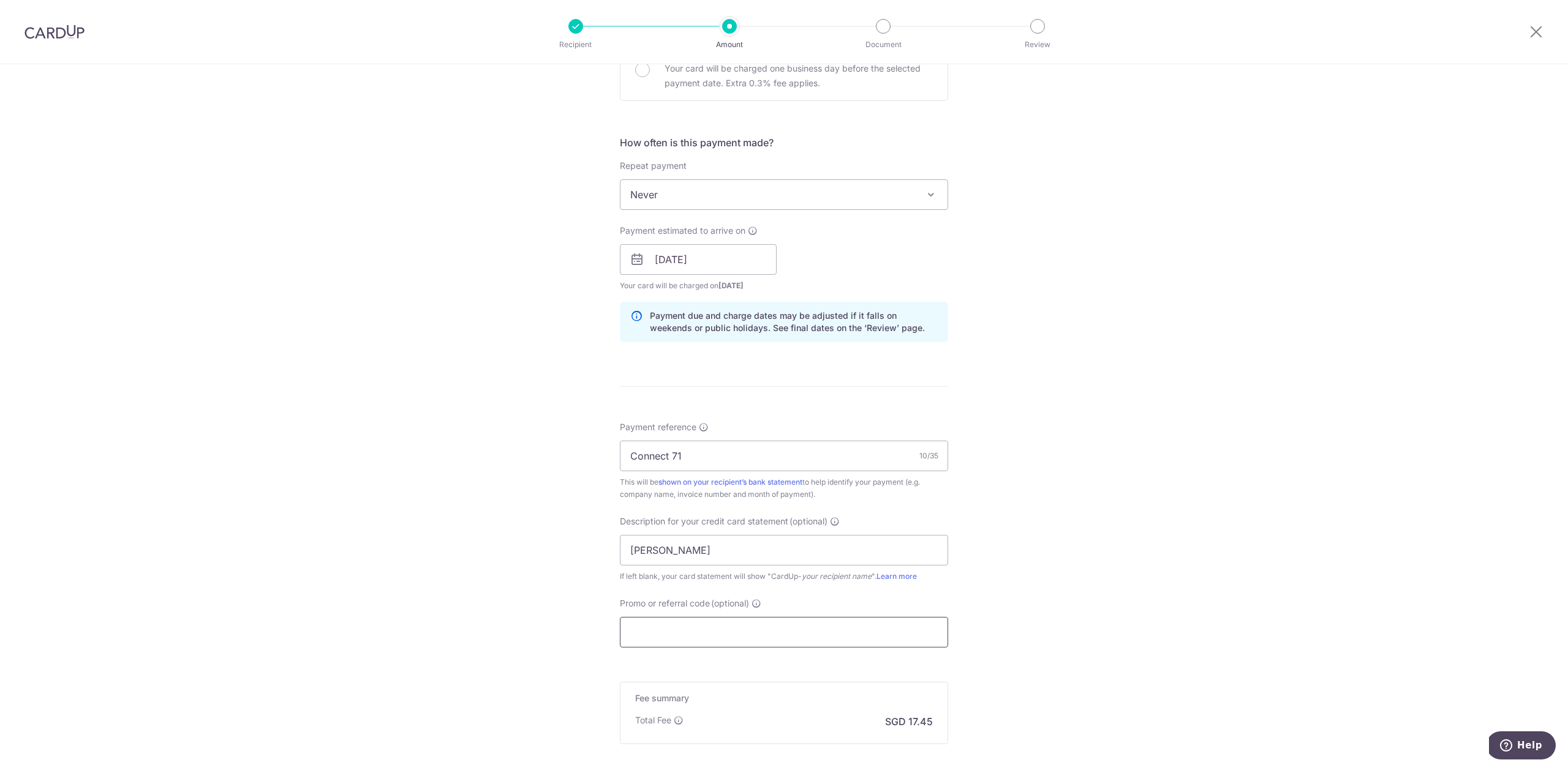
click at [736, 639] on input "Promo or referral code (optional)" at bounding box center [784, 632] width 328 height 31
paste input "671.01"
type input "671.01"
paste input "25BB179"
type input "25BB179"
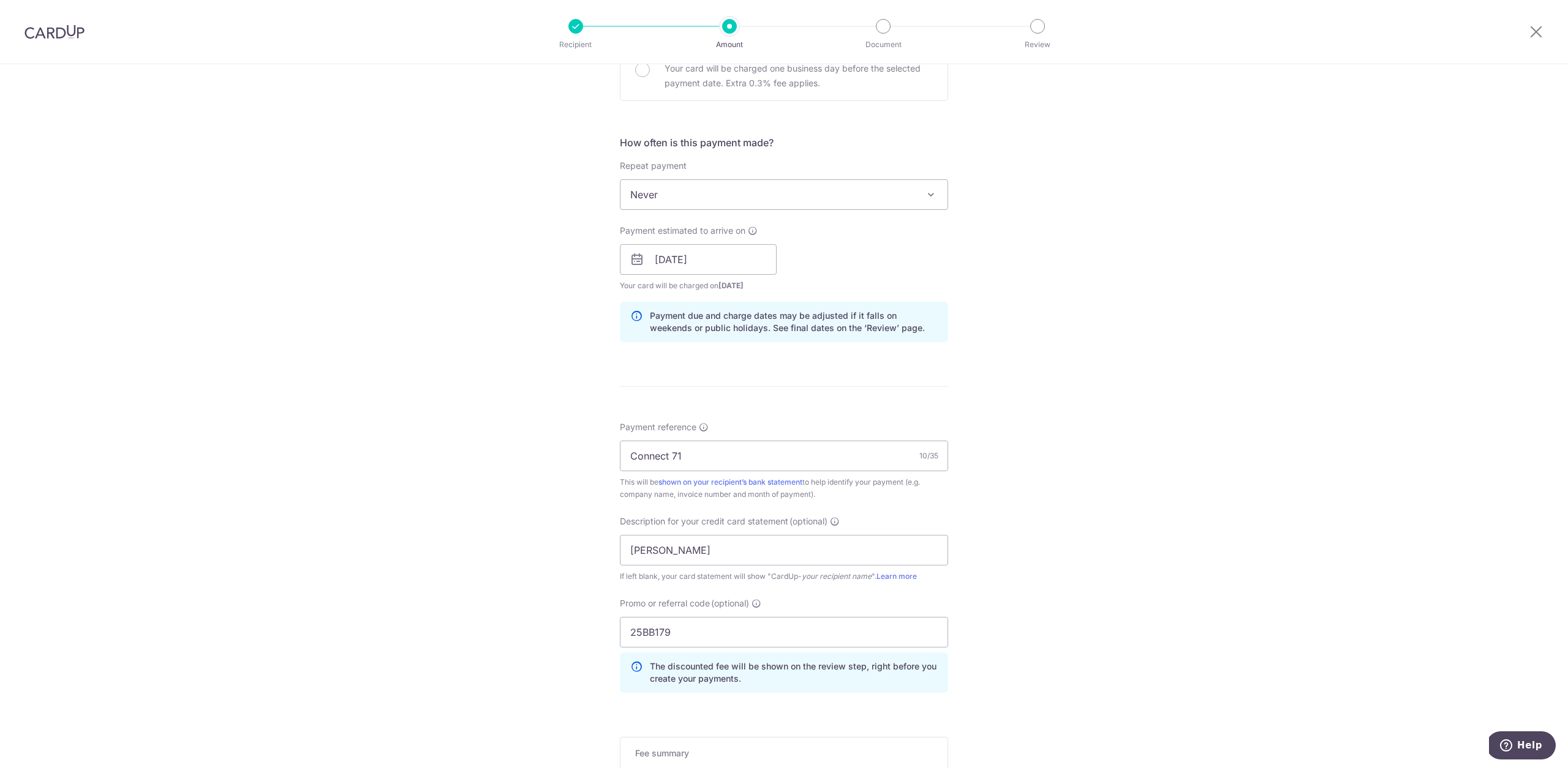
click at [1124, 650] on div "Tell us more about your payment Enter payment amount SGD 671.01 671.01 GST (opt…" at bounding box center [784, 309] width 1568 height 1295
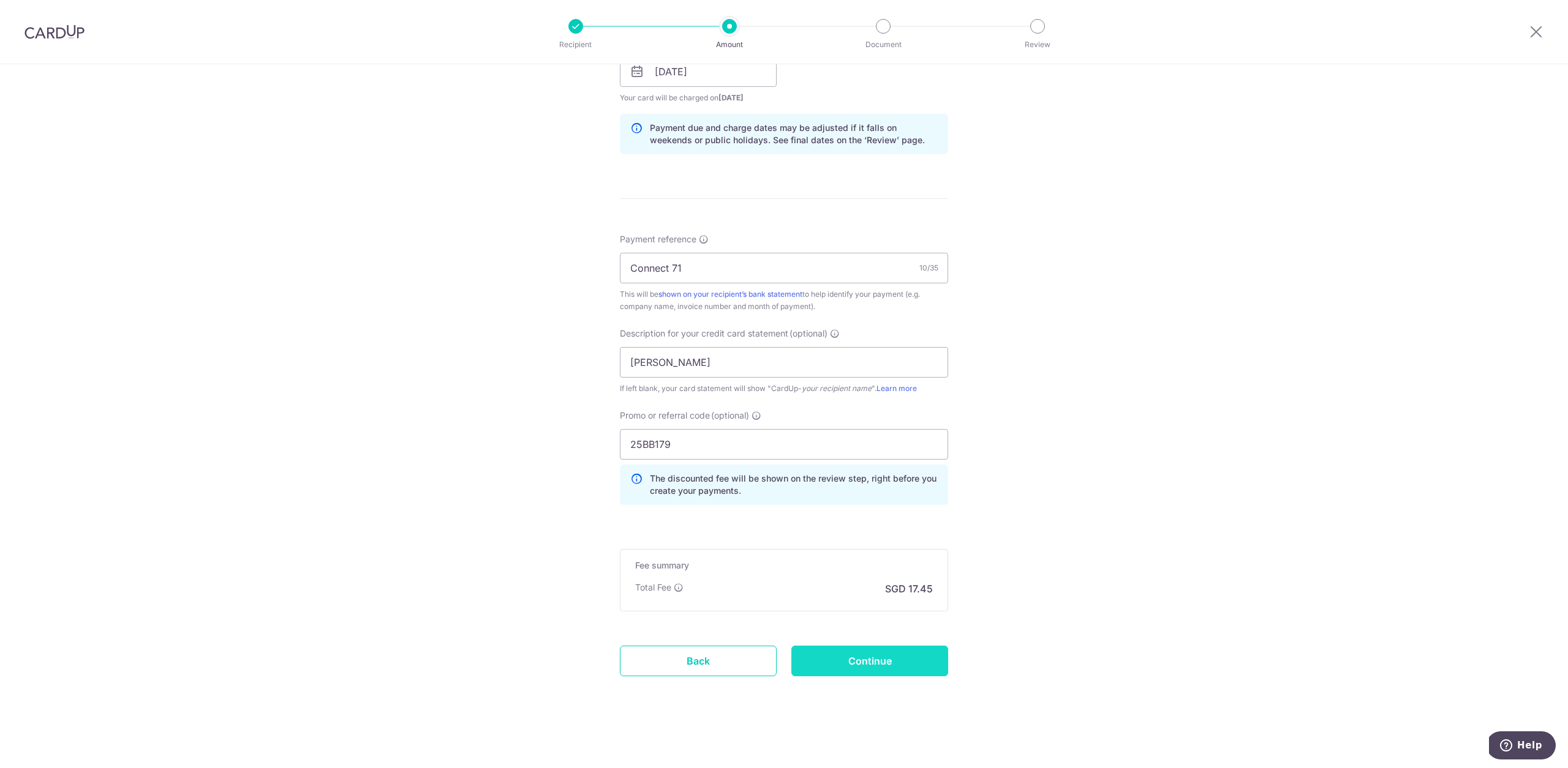
click at [880, 662] on input "Continue" at bounding box center [870, 661] width 157 height 31
type input "Create Schedule"
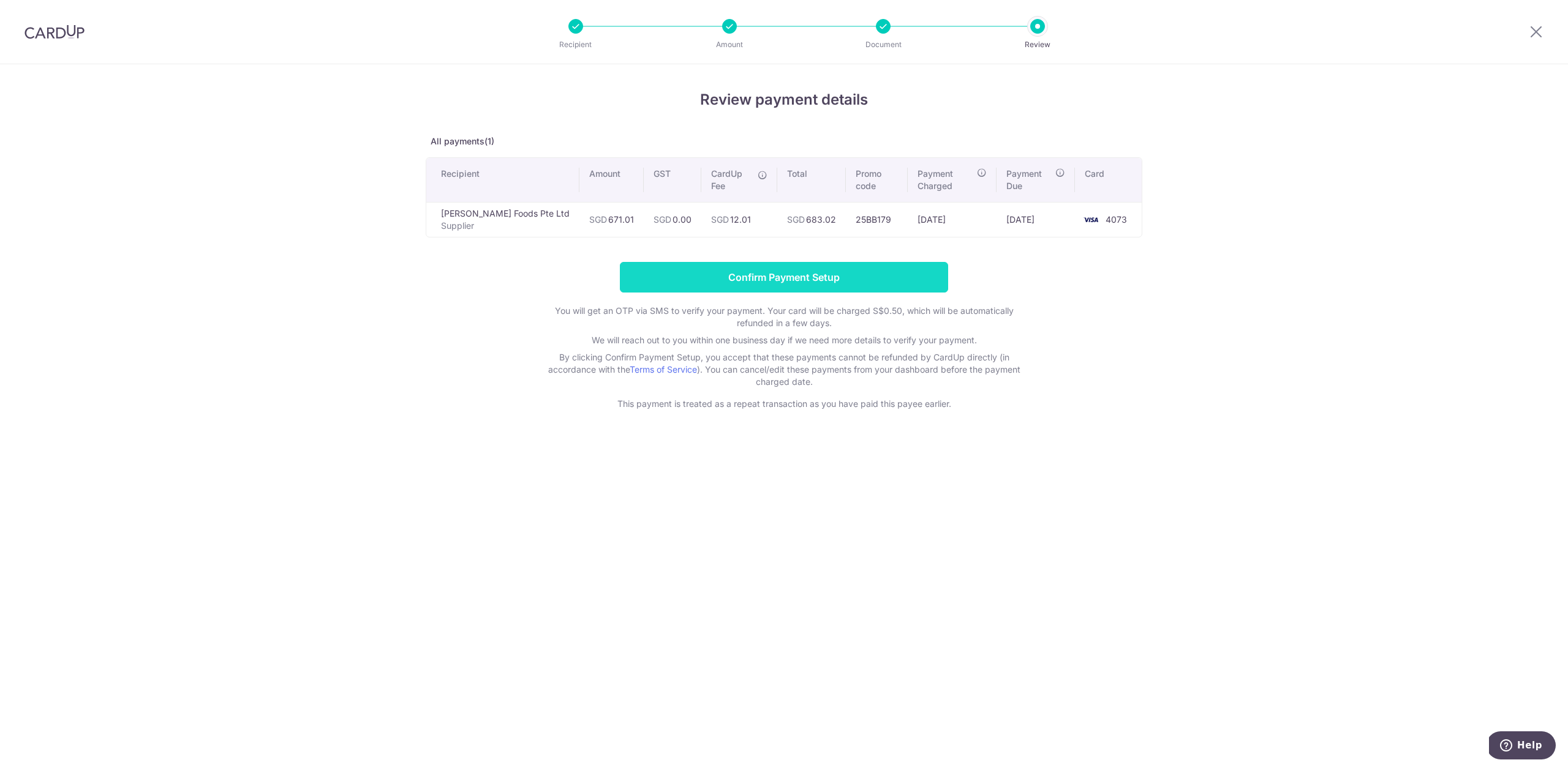
click at [908, 280] on input "Confirm Payment Setup" at bounding box center [784, 277] width 328 height 31
